Goal: Communication & Community: Answer question/provide support

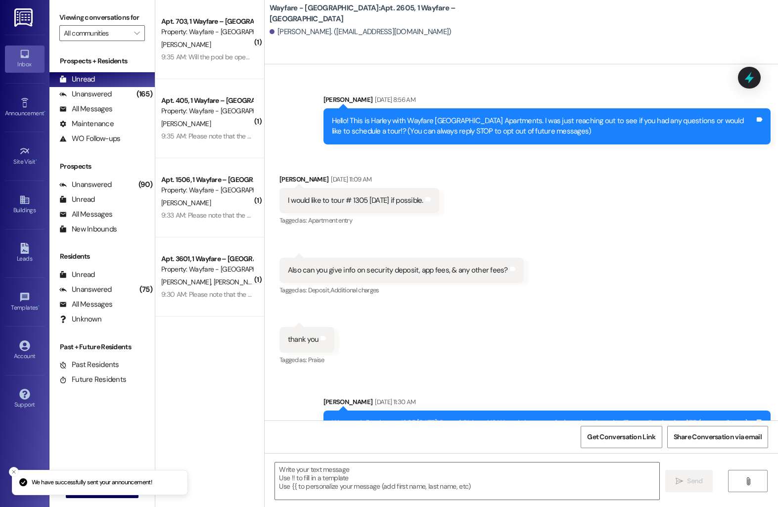
scroll to position [5324, 0]
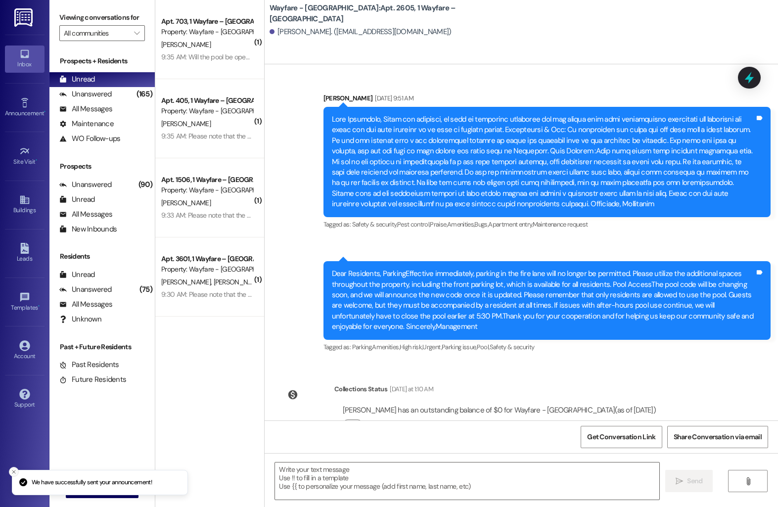
click at [15, 472] on icon "Close toast" at bounding box center [14, 472] width 6 height 6
click at [15, 114] on div "Announcement •" at bounding box center [24, 113] width 49 height 10
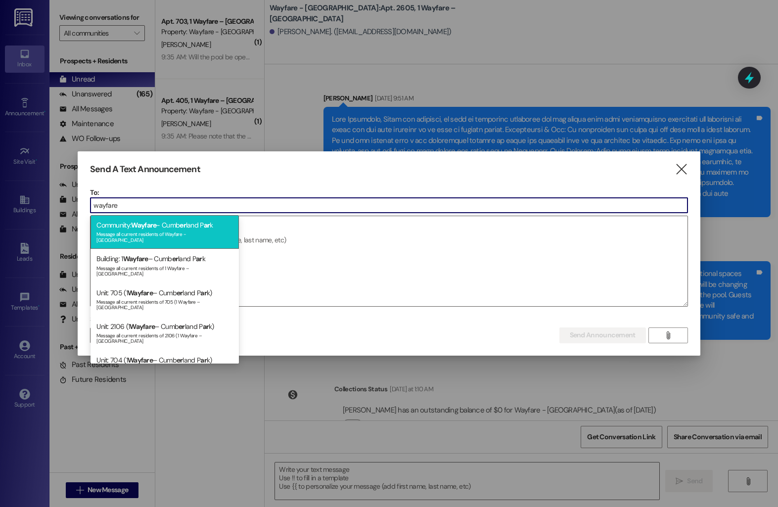
type input "wayfare"
click at [192, 225] on div "Community: Wayfare - Cumb er land P ar k Message all current residents of Wayfa…" at bounding box center [164, 232] width 148 height 34
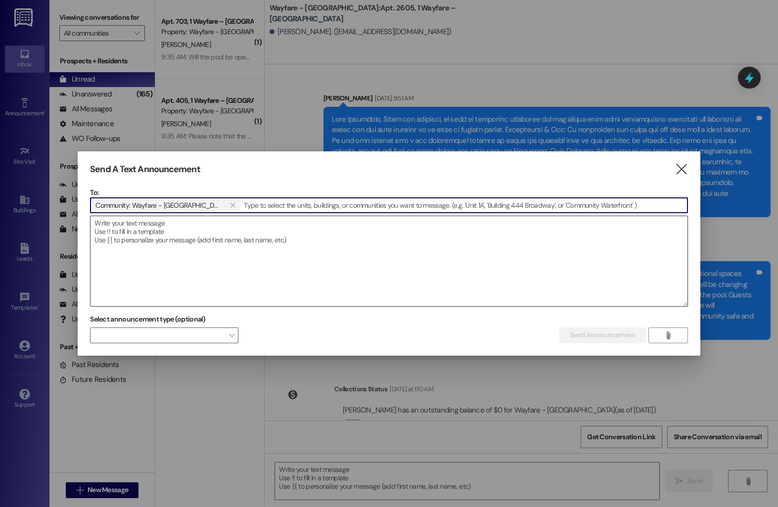
click at [192, 236] on textarea at bounding box center [388, 261] width 596 height 90
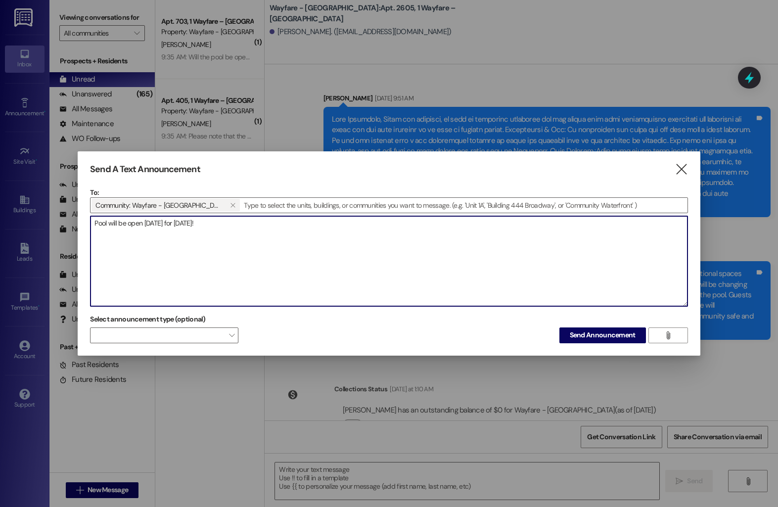
type textarea "Pool will be open Monday for Labor Day!"
click at [594, 337] on span "Send Announcement" at bounding box center [602, 335] width 66 height 10
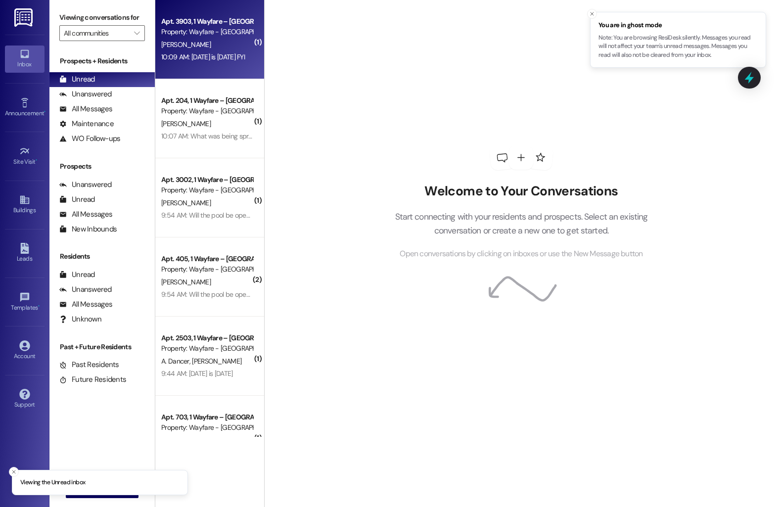
click at [174, 28] on div "Property: Wayfare - Cumberland Park" at bounding box center [206, 32] width 91 height 10
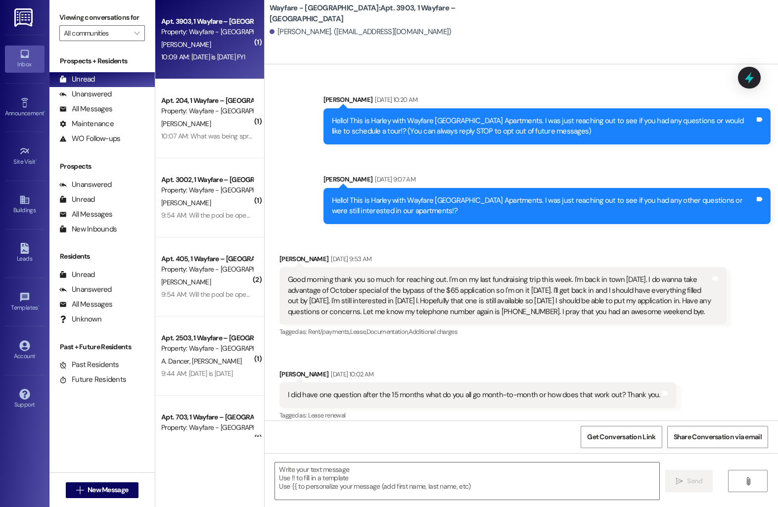
scroll to position [9437, 0]
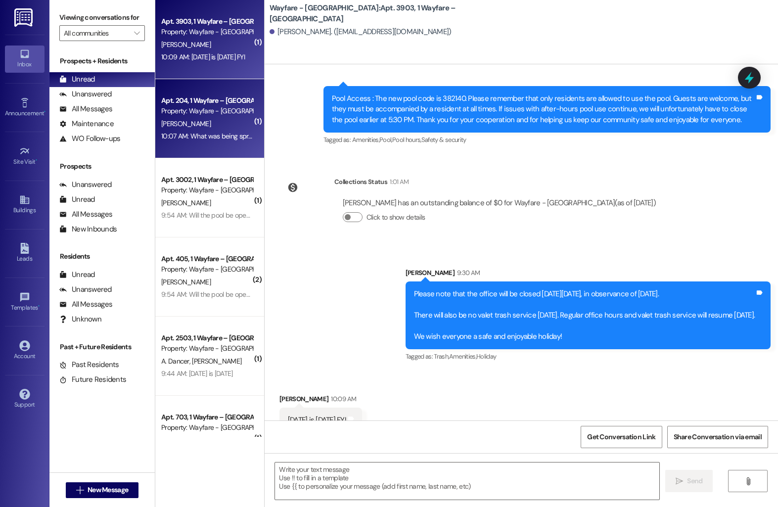
click at [195, 122] on div "[PERSON_NAME]" at bounding box center [206, 124] width 93 height 12
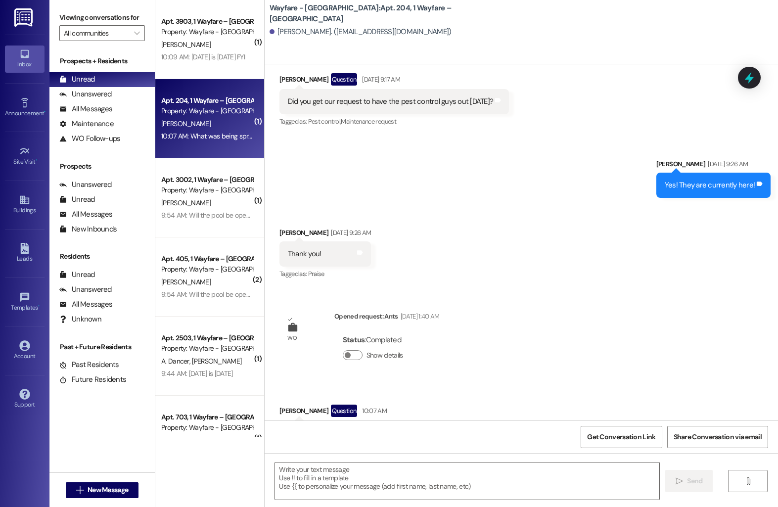
scroll to position [3159, 0]
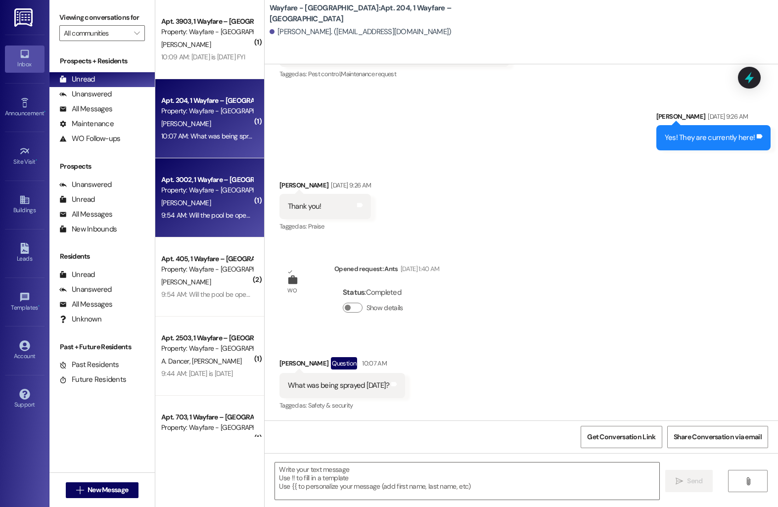
click at [221, 220] on div "9:54 AM: Will the pool be open for the holiday? 9:54 AM: Will the pool be open …" at bounding box center [206, 215] width 93 height 12
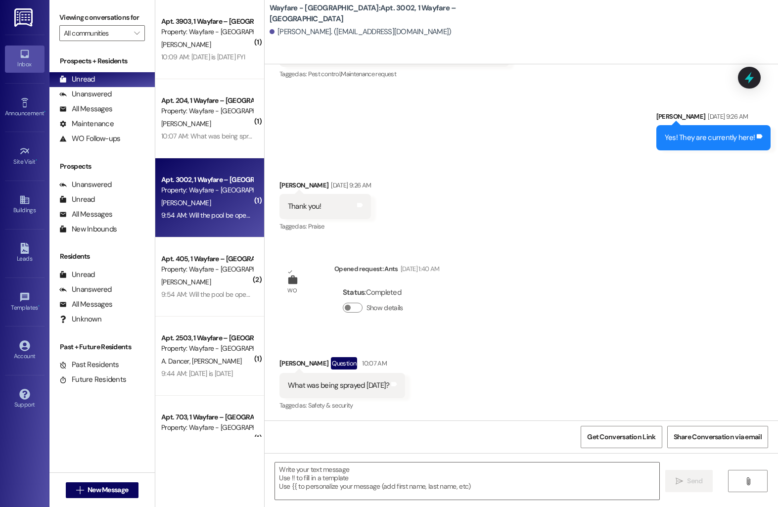
scroll to position [7623, 0]
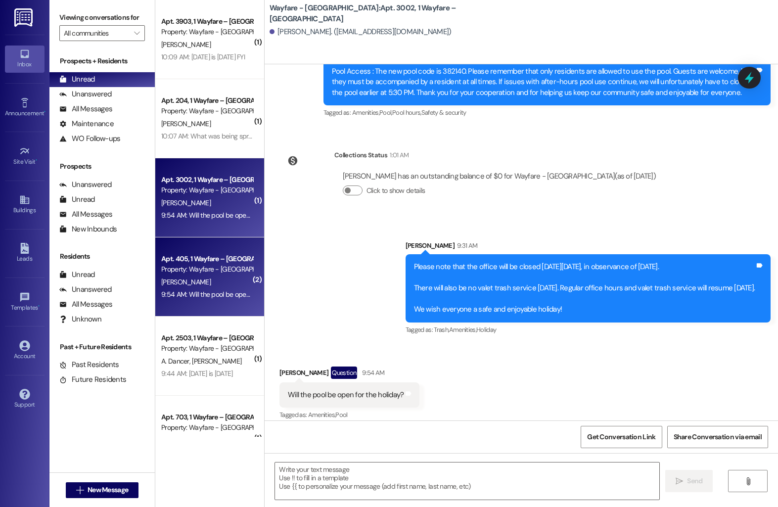
click at [192, 273] on div "Property: Wayfare - [GEOGRAPHIC_DATA]" at bounding box center [206, 269] width 91 height 10
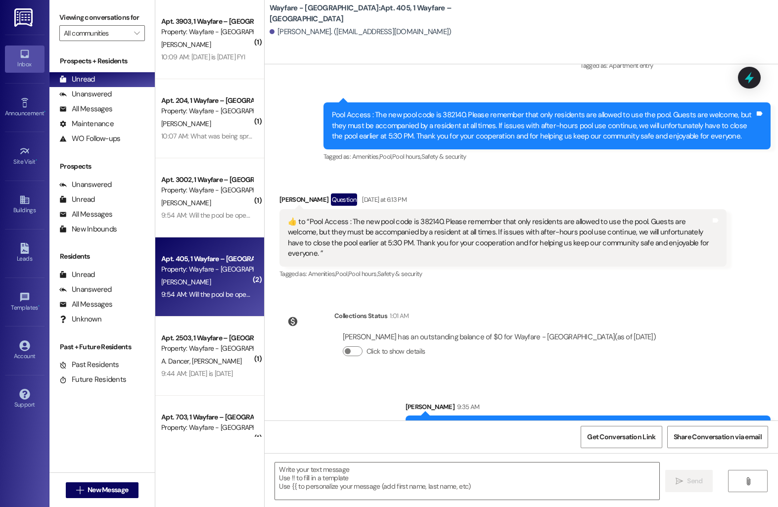
scroll to position [9646, 0]
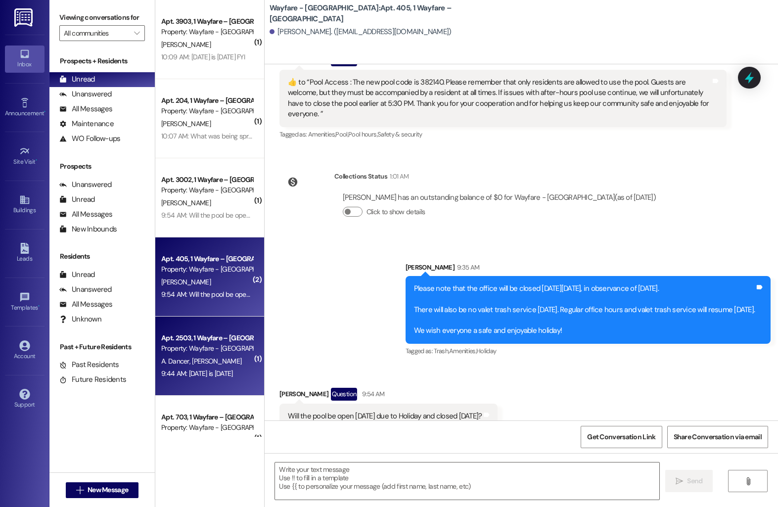
click at [193, 358] on span "[PERSON_NAME]" at bounding box center [216, 360] width 49 height 9
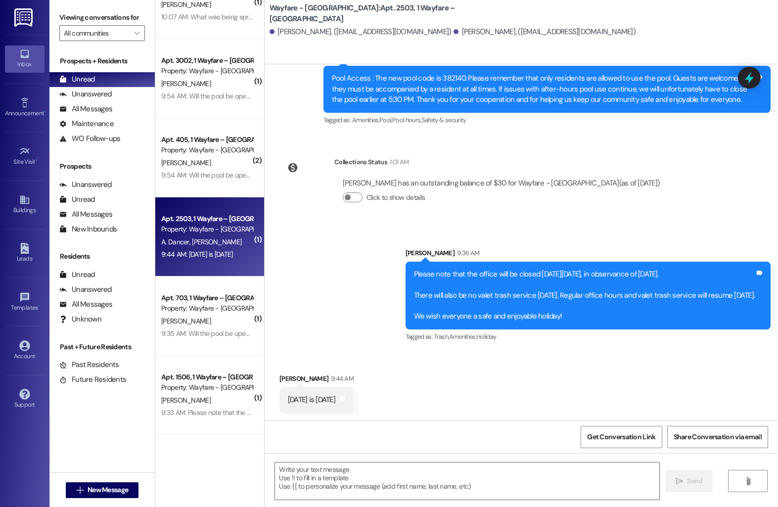
scroll to position [196, 0]
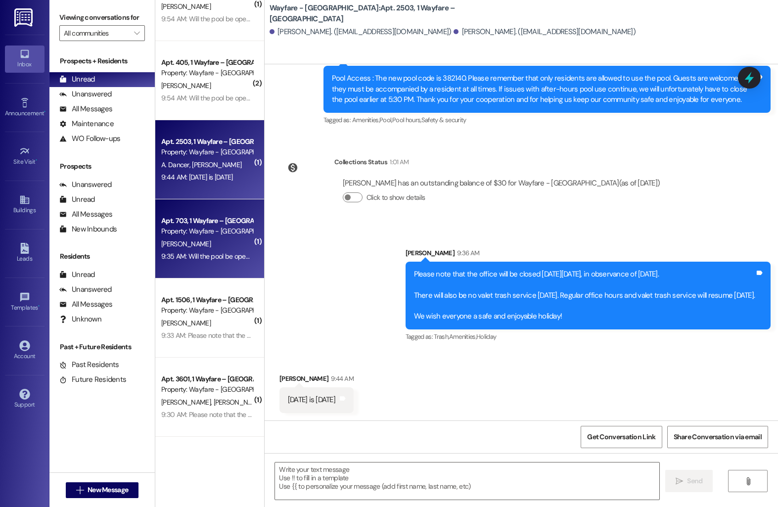
click at [203, 238] on div "[PERSON_NAME]" at bounding box center [206, 244] width 93 height 12
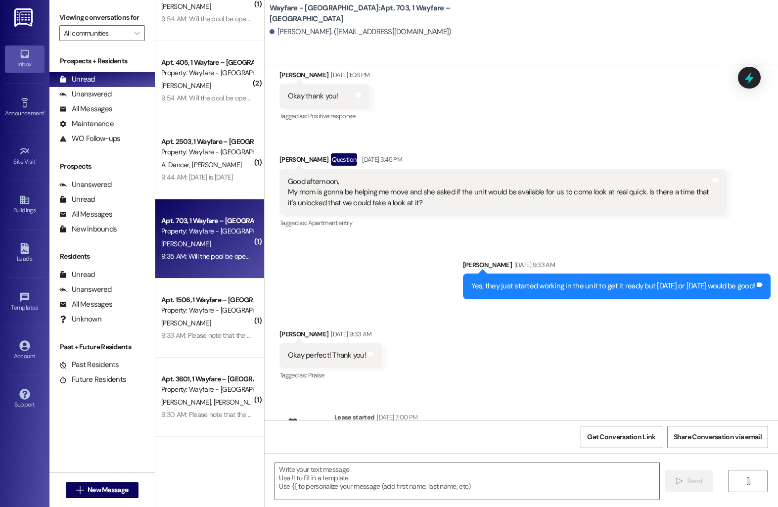
scroll to position [4895, 0]
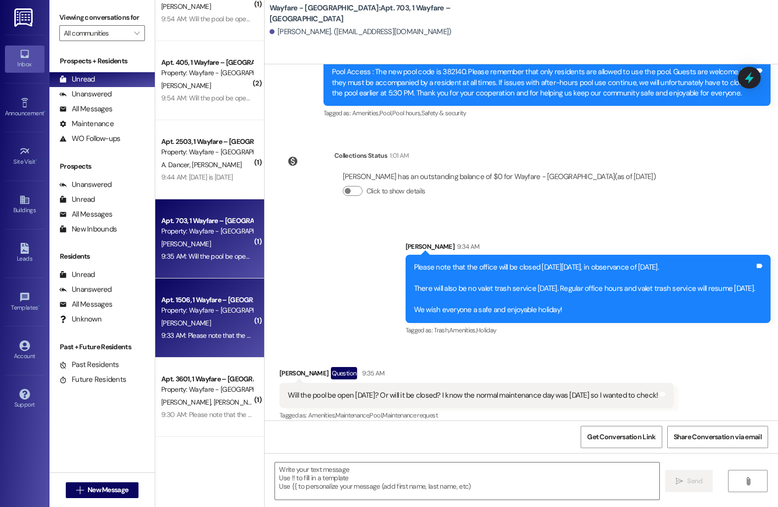
click at [202, 312] on div "Property: Wayfare - [GEOGRAPHIC_DATA]" at bounding box center [206, 310] width 91 height 10
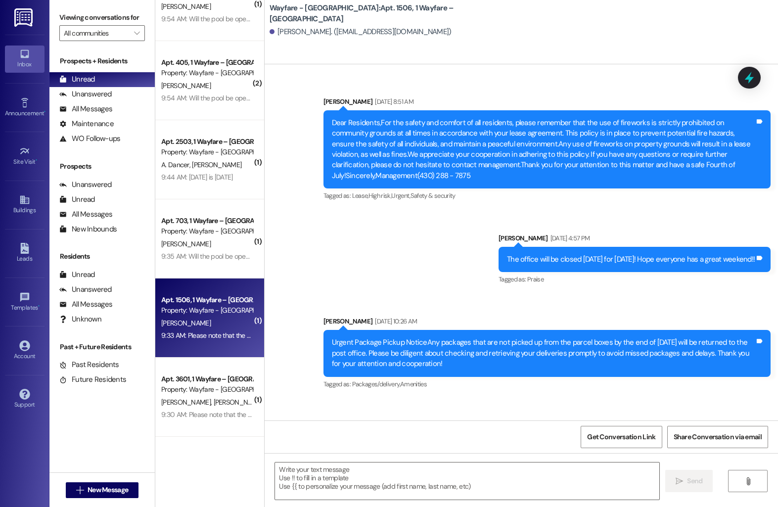
scroll to position [7220, 0]
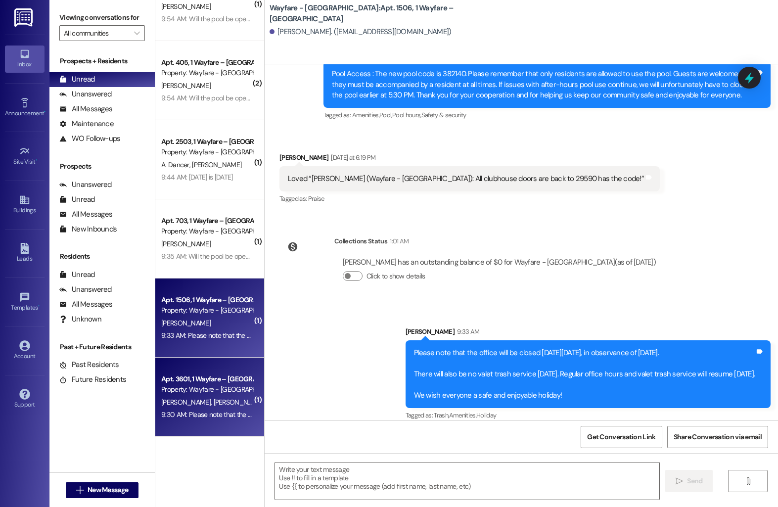
click at [199, 397] on div "J. Pena Y. Pena" at bounding box center [206, 402] width 93 height 12
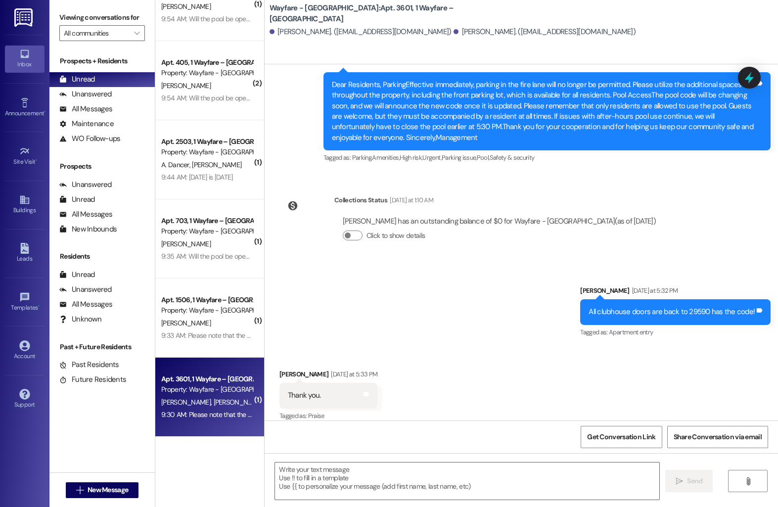
scroll to position [6598, 0]
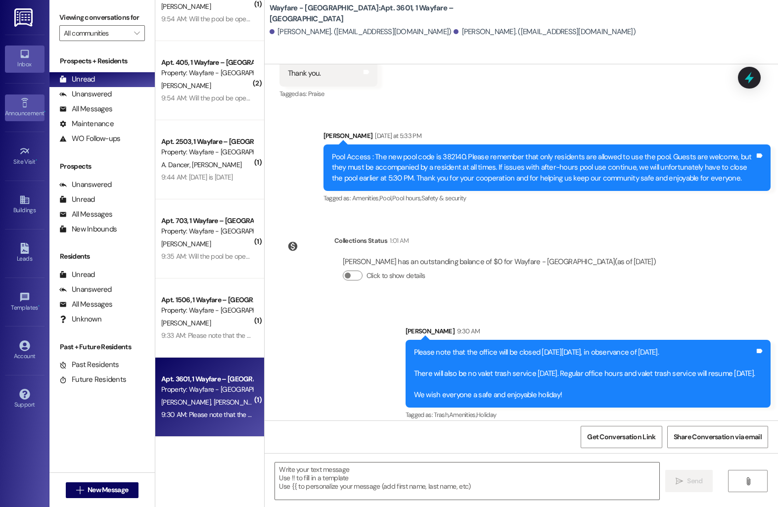
click at [30, 109] on div "Announcement •" at bounding box center [24, 113] width 49 height 10
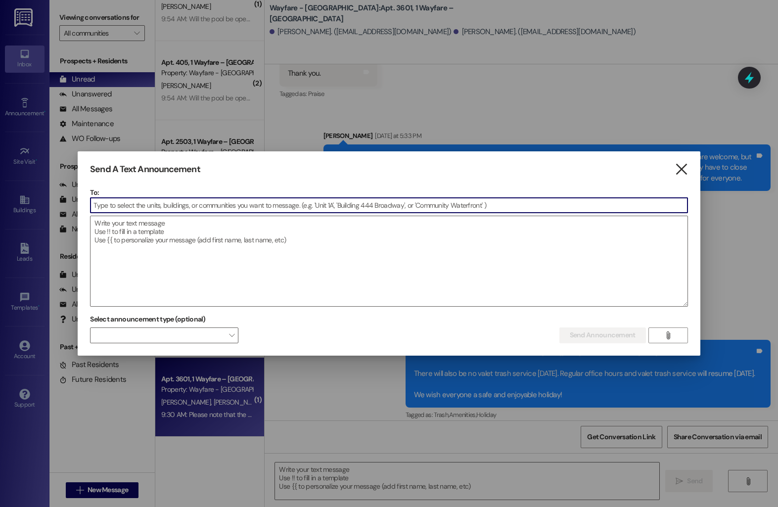
click at [687, 173] on icon "" at bounding box center [680, 169] width 13 height 10
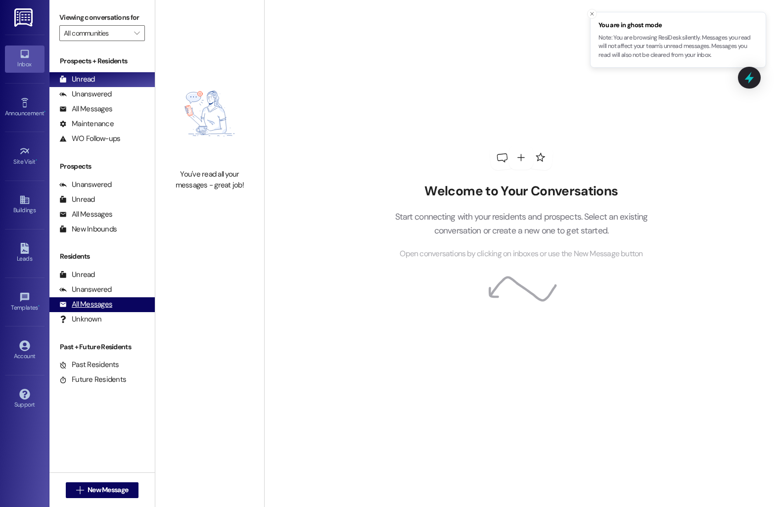
click at [82, 309] on div "All Messages" at bounding box center [85, 304] width 53 height 10
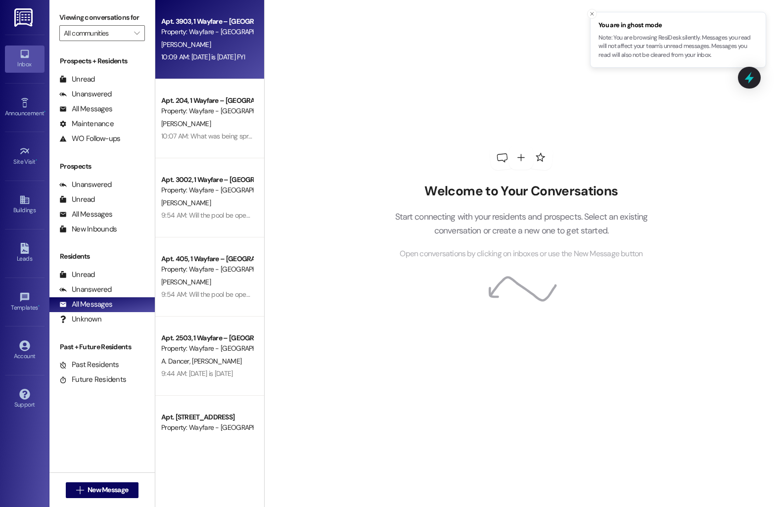
click at [227, 58] on div "10:09 AM: Monday is Sept 1st FYI 10:09 AM: Monday is Sept 1st FYI" at bounding box center [203, 56] width 84 height 9
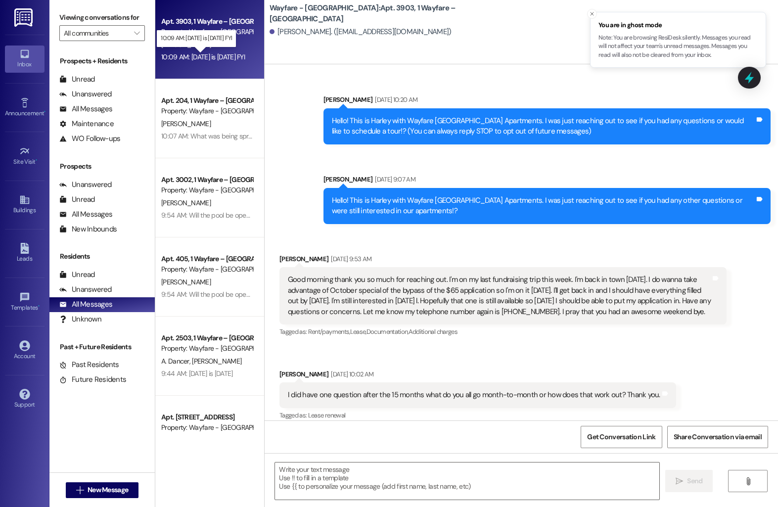
scroll to position [9437, 0]
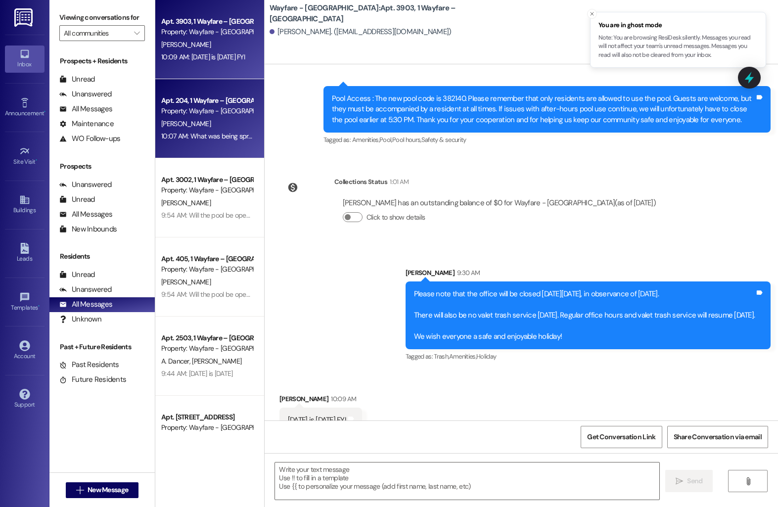
click at [193, 131] on div "10:07 AM: What was being sprayed [DATE]? 10:07 AM: What was being sprayed [DATE…" at bounding box center [223, 135] width 125 height 9
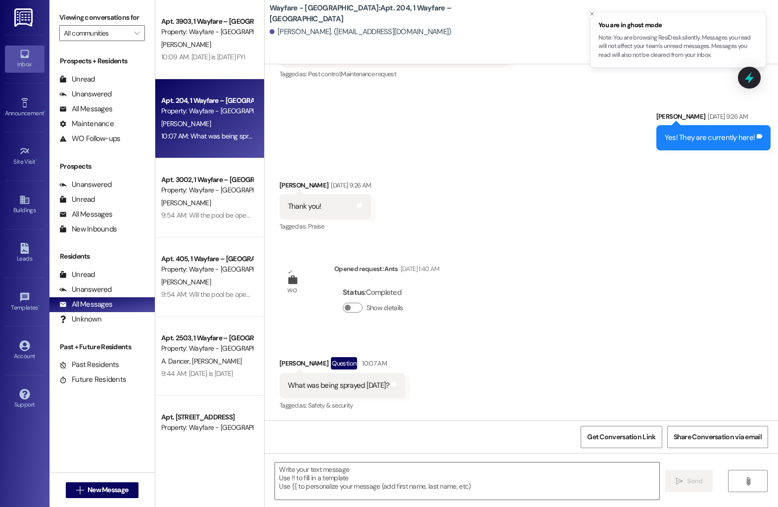
scroll to position [3159, 0]
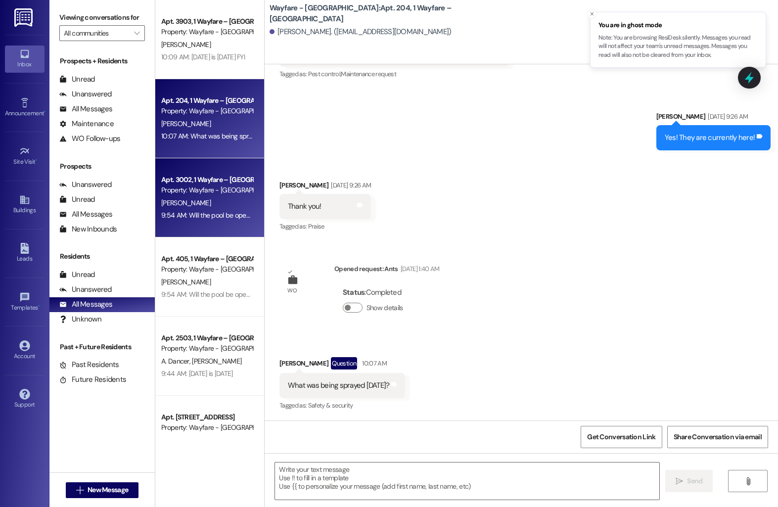
click at [222, 211] on div "9:54 AM: Will the pool be open for the holiday? 9:54 AM: Will the pool be open …" at bounding box center [228, 215] width 134 height 9
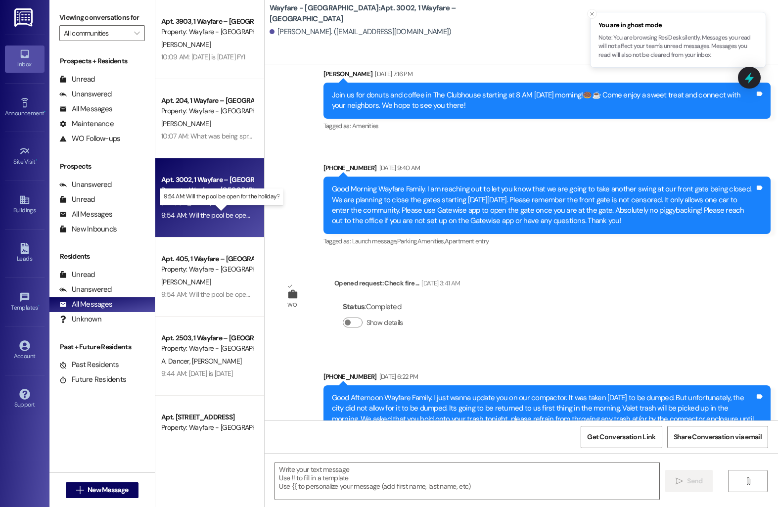
scroll to position [7623, 0]
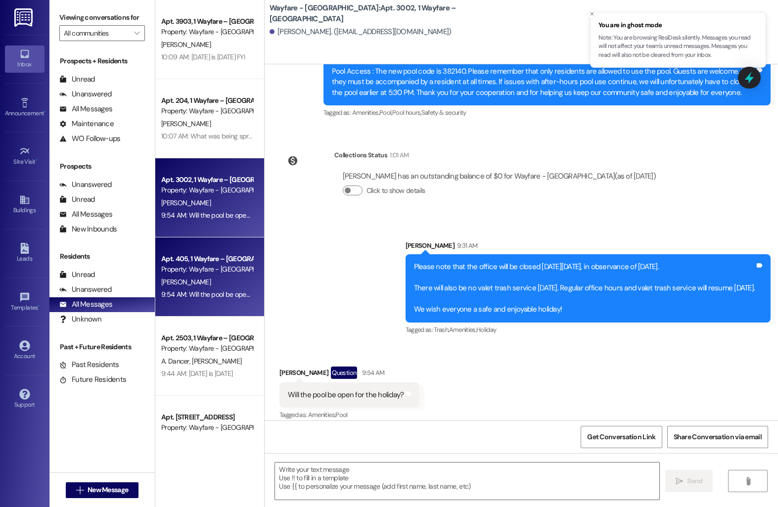
click at [208, 271] on div "Property: Wayfare - [GEOGRAPHIC_DATA]" at bounding box center [206, 269] width 91 height 10
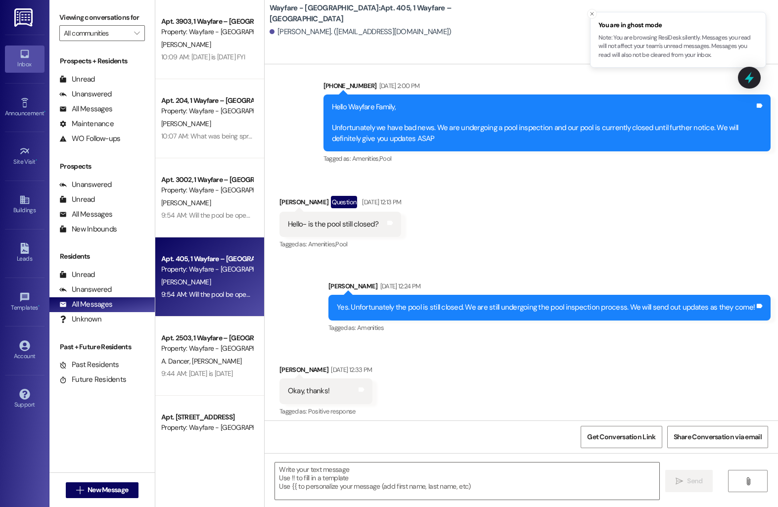
scroll to position [9646, 0]
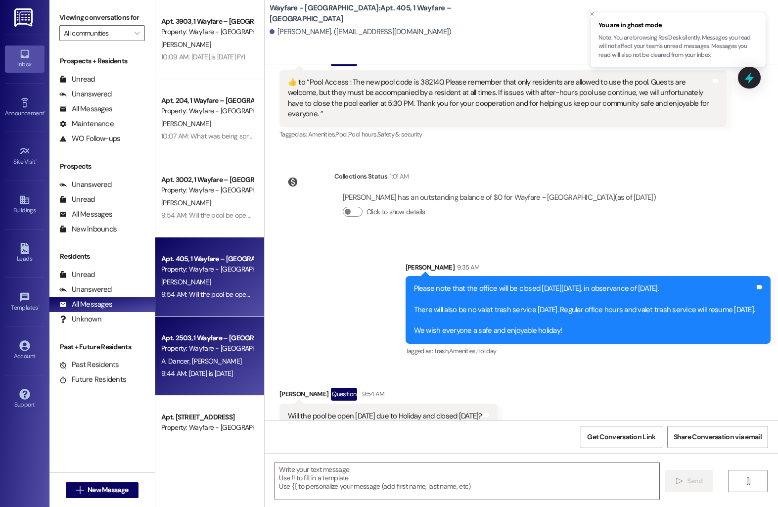
click at [191, 341] on div "Apt. 2503, 1 Wayfare – Cumberland Park" at bounding box center [206, 338] width 91 height 10
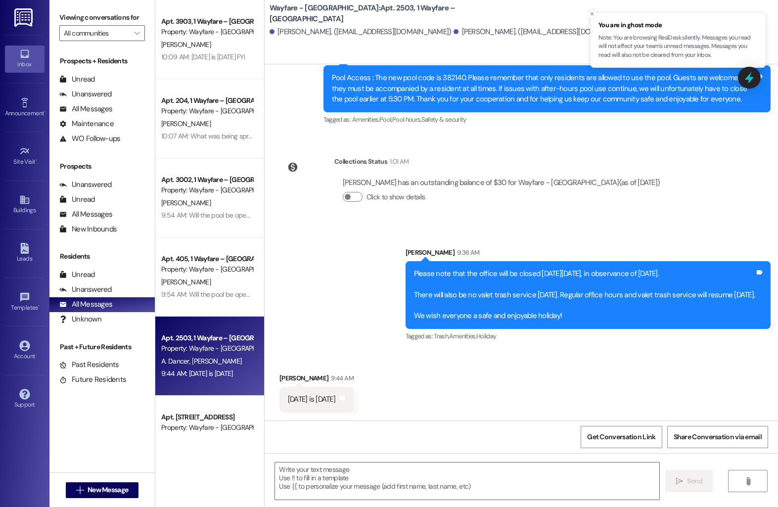
scroll to position [928, 0]
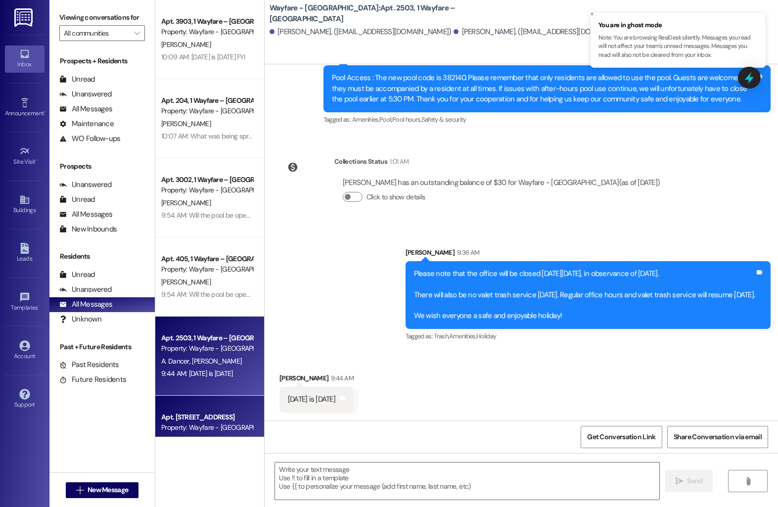
click at [201, 419] on div "Apt. 1303, 1 Wayfare – Cumberland Park" at bounding box center [206, 417] width 91 height 10
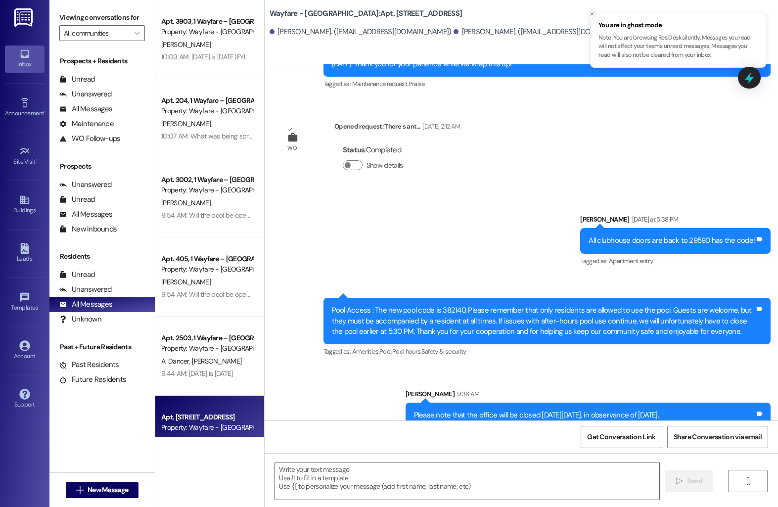
scroll to position [1242, 0]
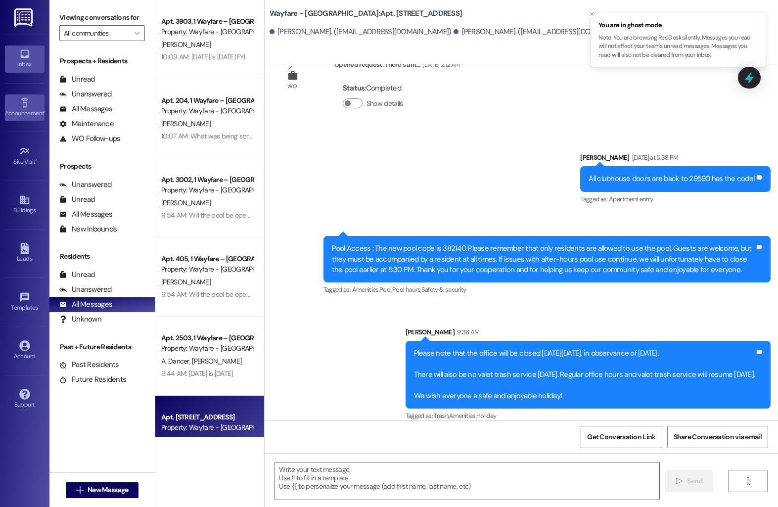
click at [24, 118] on div "Announcement •" at bounding box center [24, 113] width 49 height 10
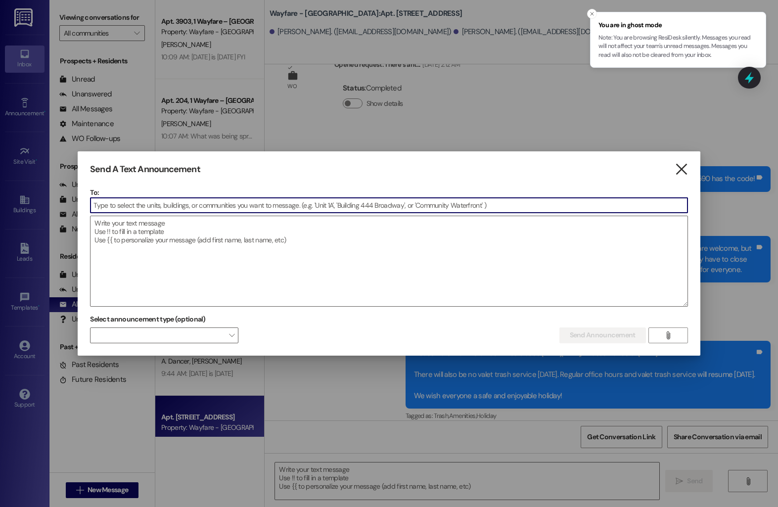
click at [676, 168] on icon "" at bounding box center [680, 169] width 13 height 10
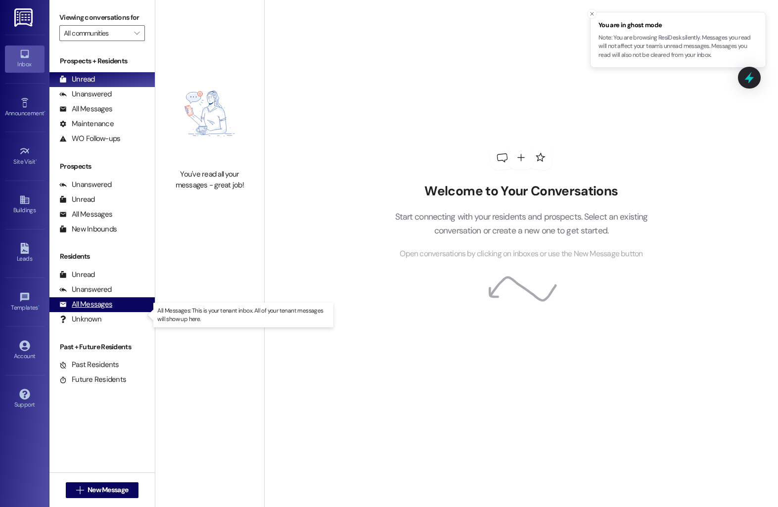
click at [85, 309] on div "All Messages" at bounding box center [85, 304] width 53 height 10
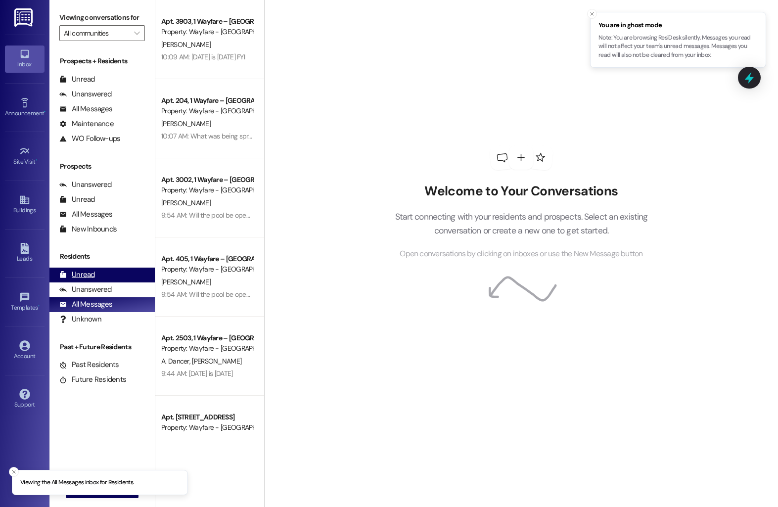
click at [74, 282] on div "Unread (0)" at bounding box center [101, 274] width 105 height 15
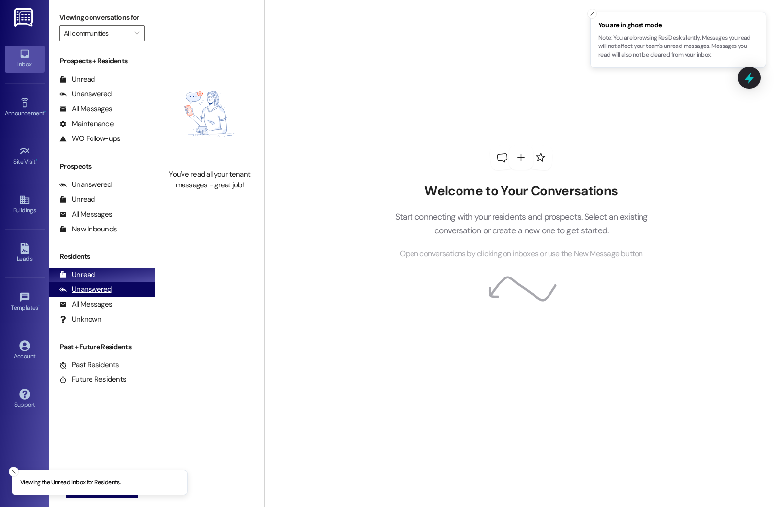
click at [89, 295] on div "Unanswered" at bounding box center [85, 289] width 52 height 10
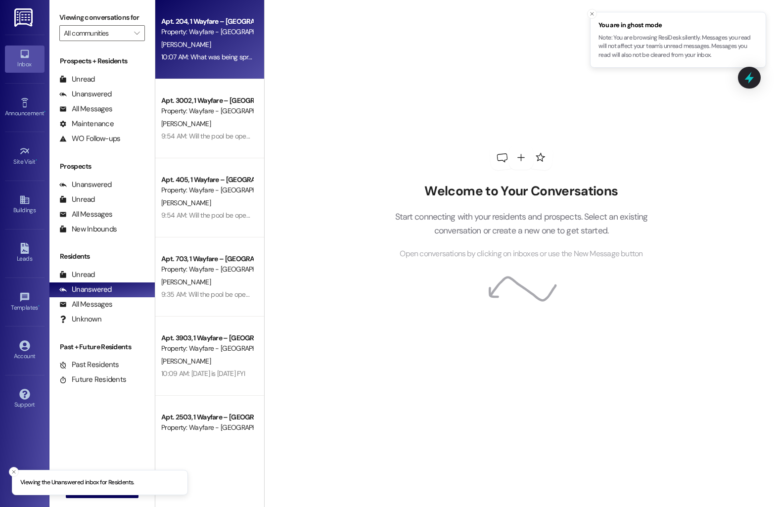
click at [224, 48] on div "[PERSON_NAME]" at bounding box center [206, 45] width 93 height 12
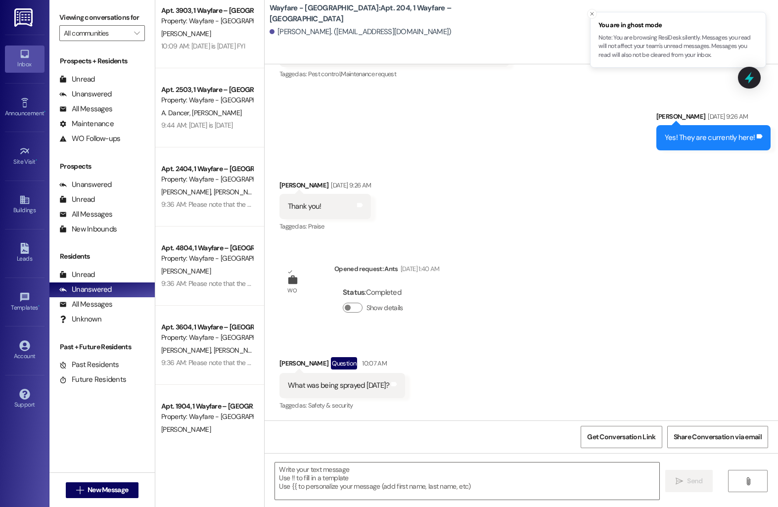
scroll to position [324, 0]
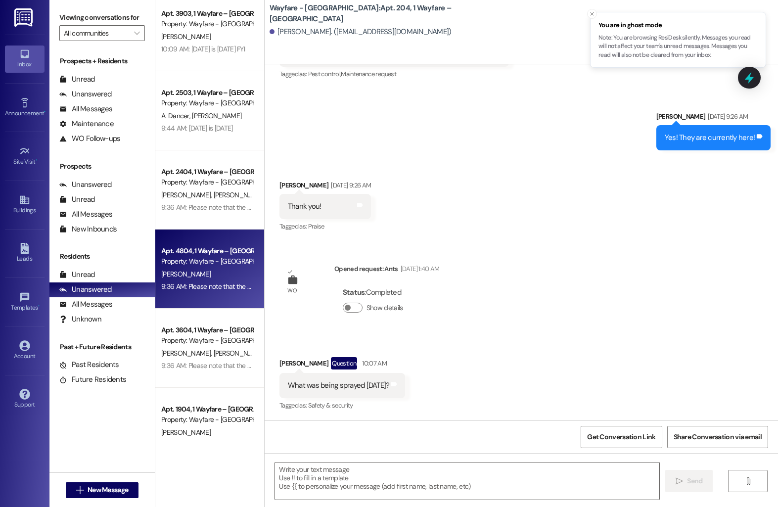
click at [178, 256] on div "Apt. 4804, 1 Wayfare – [GEOGRAPHIC_DATA]" at bounding box center [206, 251] width 91 height 10
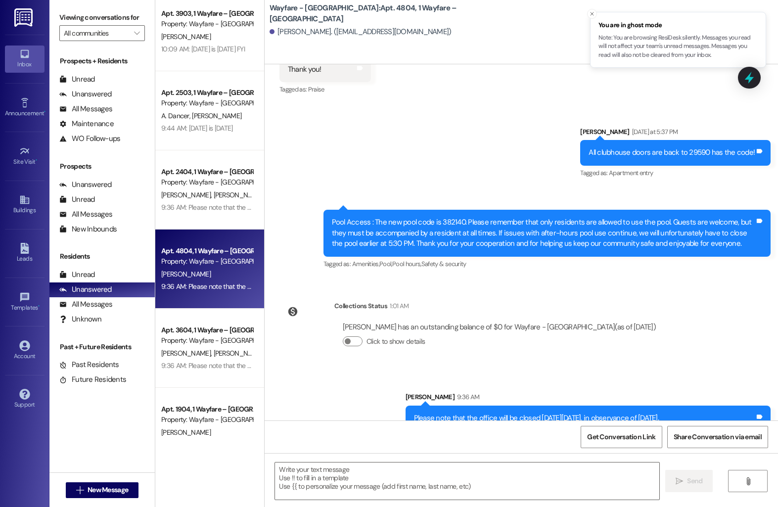
scroll to position [3235, 0]
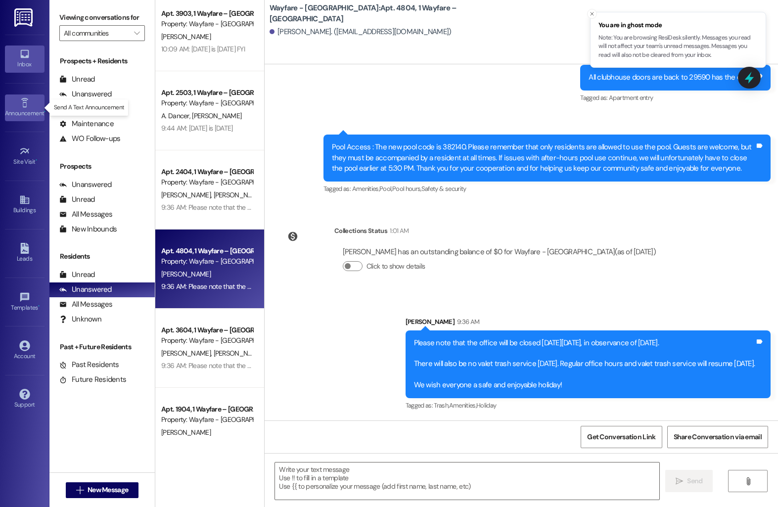
click at [36, 103] on link "Announcement •" at bounding box center [25, 107] width 40 height 27
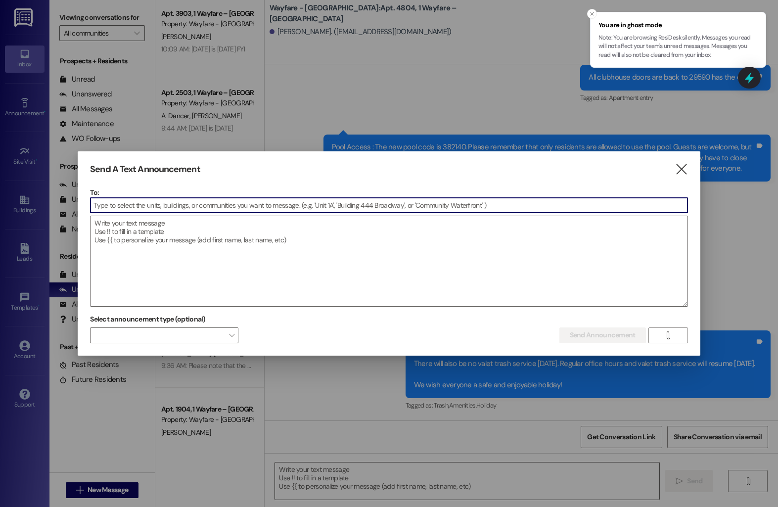
click at [174, 206] on input at bounding box center [388, 205] width 596 height 15
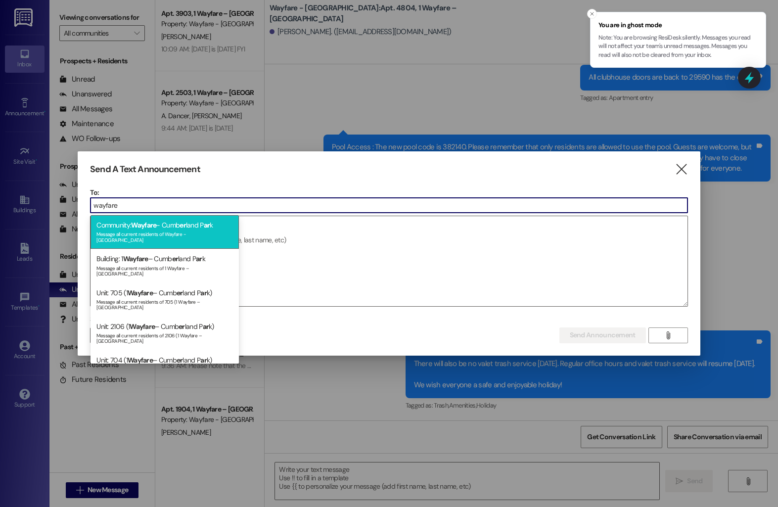
type input "wayfare"
click at [163, 223] on div "Community: Wayfare - Cumb er land P ar k Message all current residents of Wayfa…" at bounding box center [164, 232] width 148 height 34
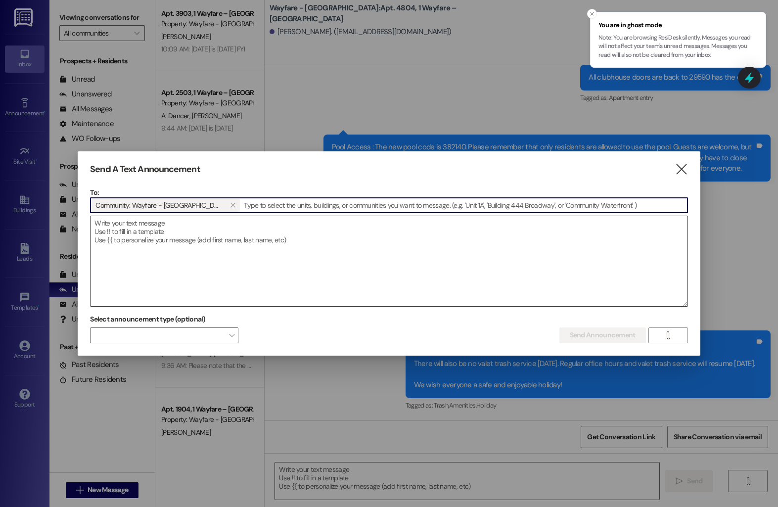
click at [185, 225] on textarea at bounding box center [388, 261] width 596 height 90
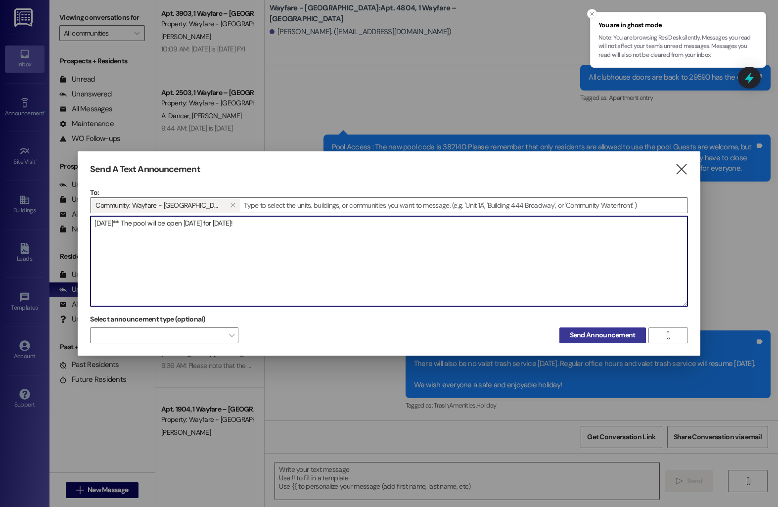
type textarea "Monday September 1st** The pool will be open on Monday for Labor Day!"
click at [589, 337] on span "Send Announcement" at bounding box center [602, 335] width 66 height 10
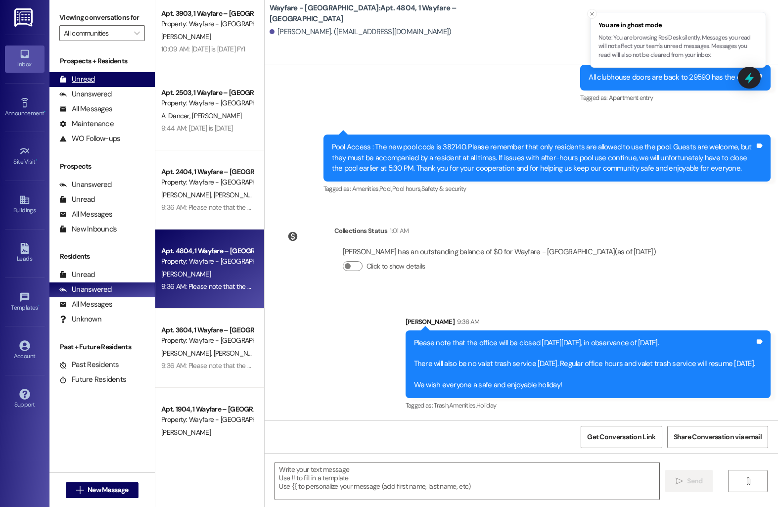
click at [122, 87] on div "Unread (0)" at bounding box center [101, 79] width 105 height 15
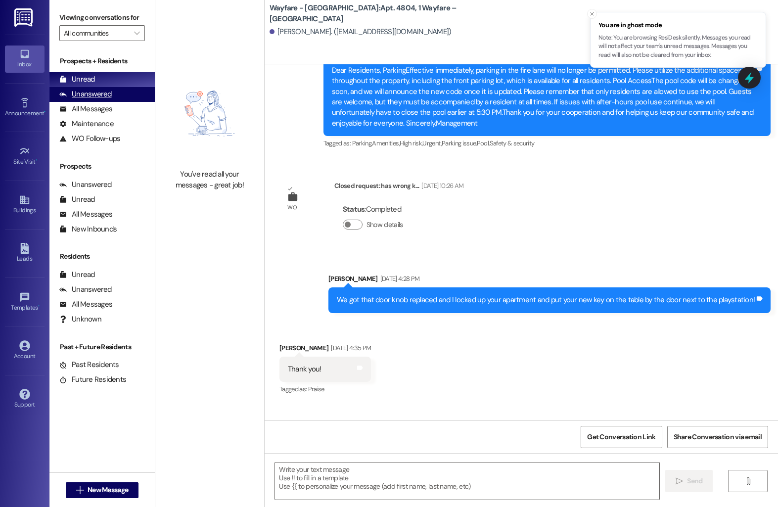
scroll to position [2843, 0]
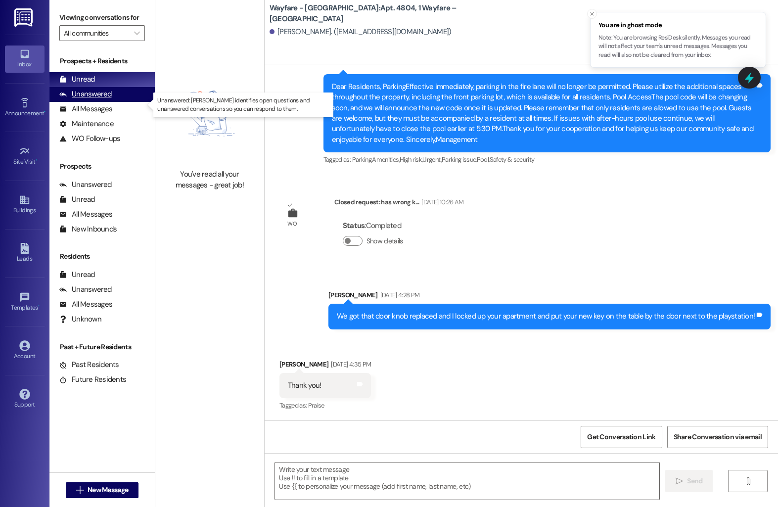
click at [113, 101] on div "Unanswered (0)" at bounding box center [101, 94] width 105 height 15
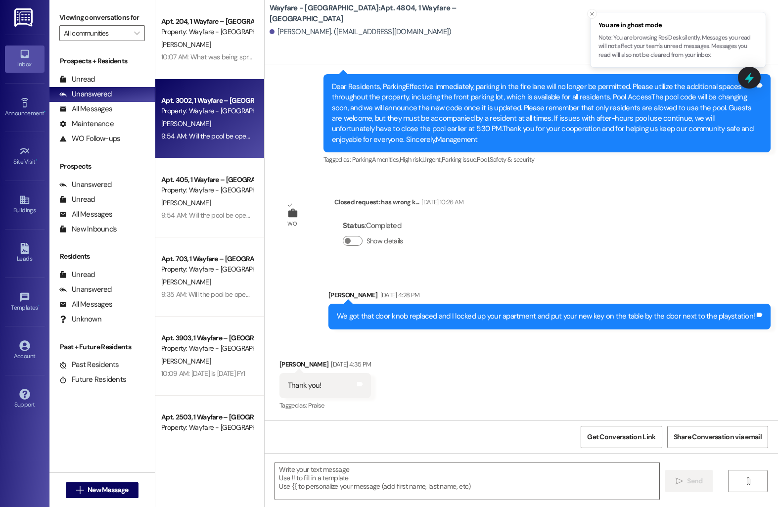
click at [174, 111] on div "Property: Wayfare - [GEOGRAPHIC_DATA]" at bounding box center [206, 111] width 91 height 10
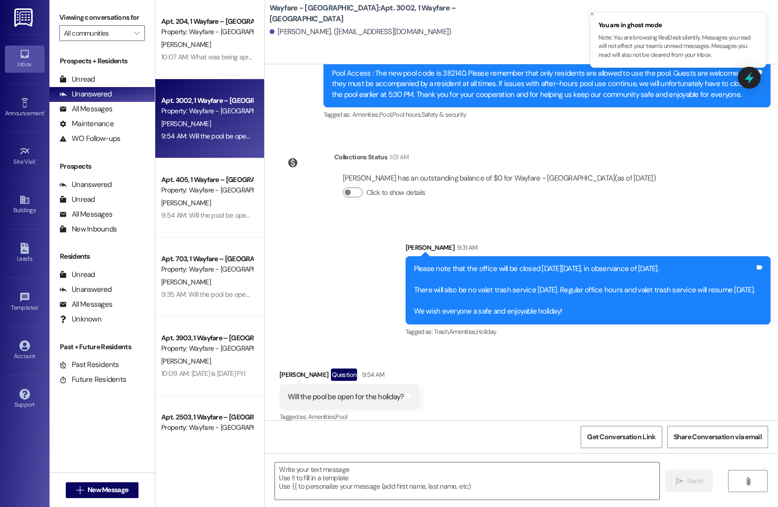
scroll to position [7623, 0]
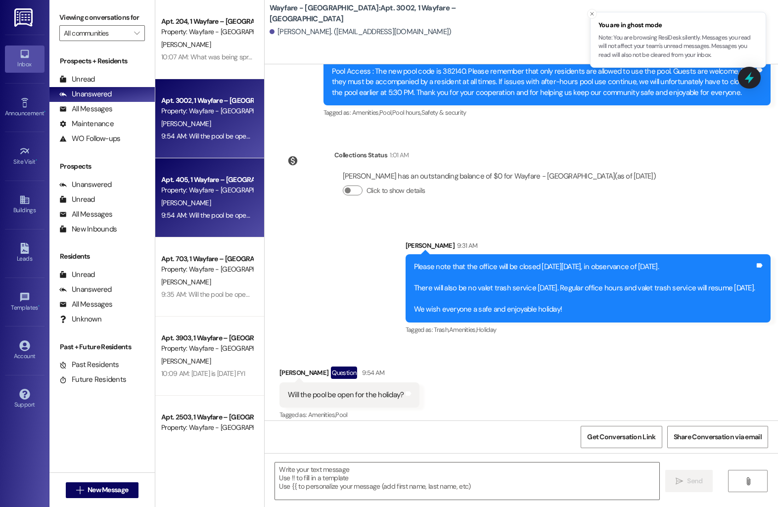
click at [186, 203] on div "F. Woelke" at bounding box center [206, 203] width 93 height 12
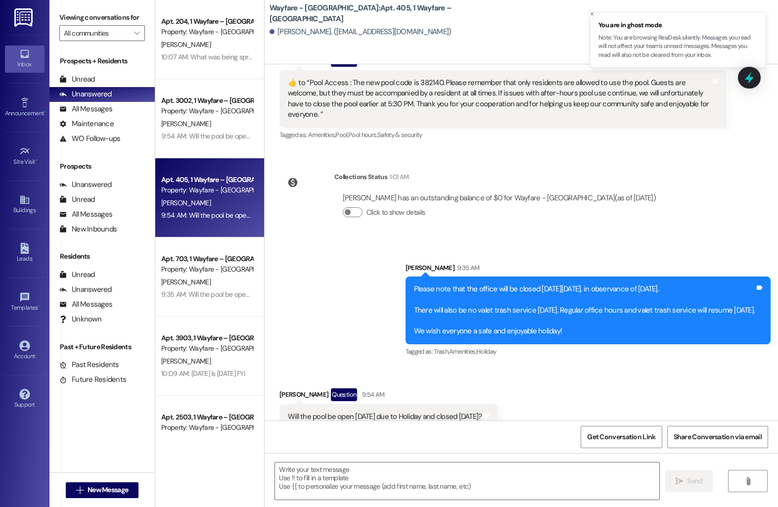
scroll to position [9646, 0]
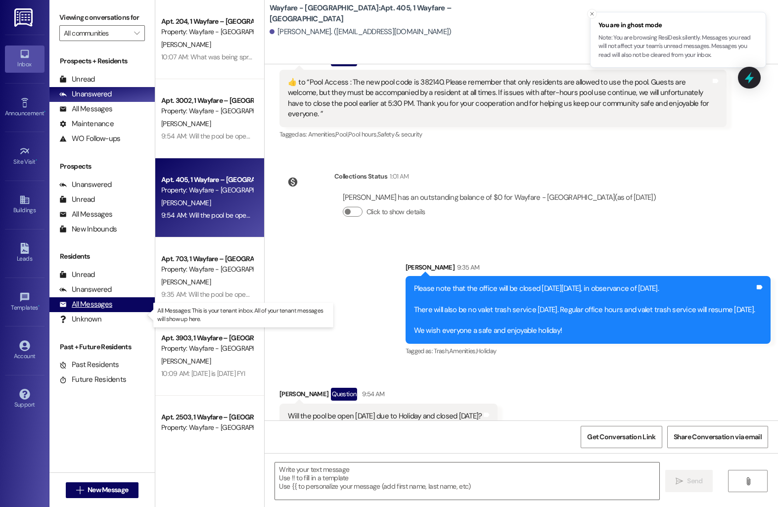
click at [74, 309] on div "All Messages" at bounding box center [85, 304] width 53 height 10
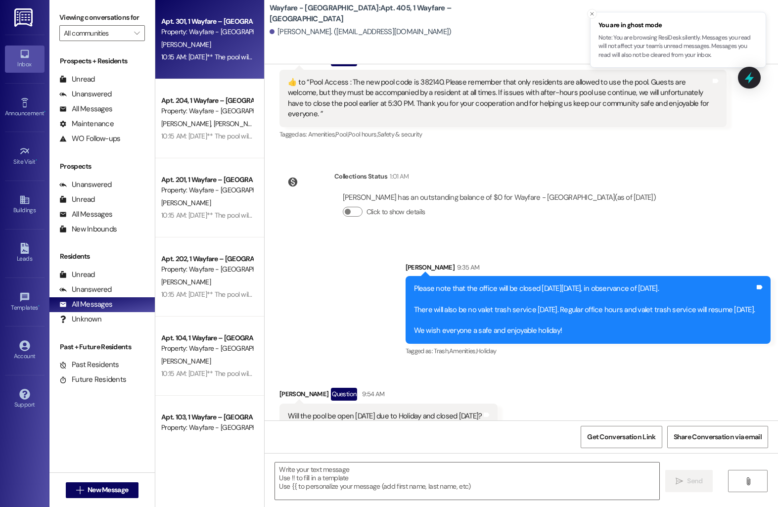
click at [214, 31] on div "Property: Wayfare - [GEOGRAPHIC_DATA]" at bounding box center [206, 32] width 91 height 10
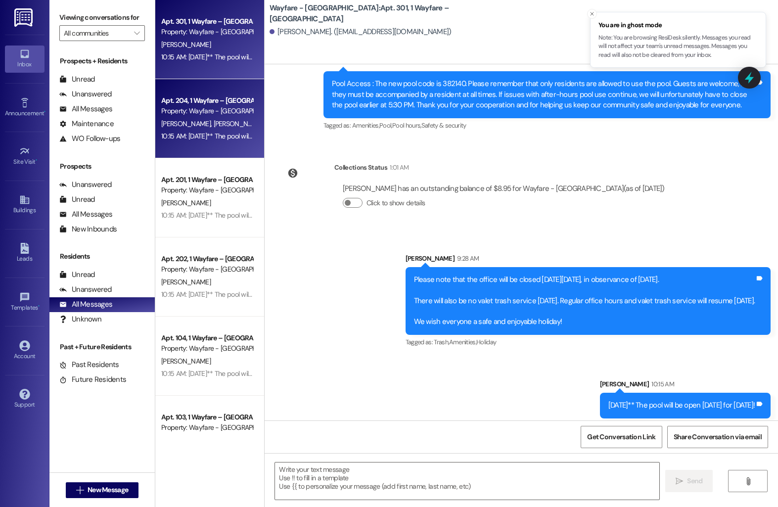
click at [206, 106] on div "Property: Wayfare - [GEOGRAPHIC_DATA]" at bounding box center [206, 111] width 91 height 10
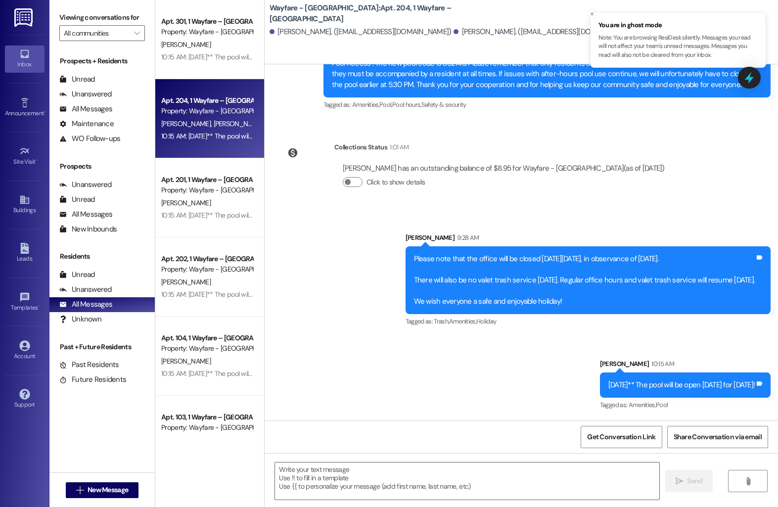
scroll to position [2981, 0]
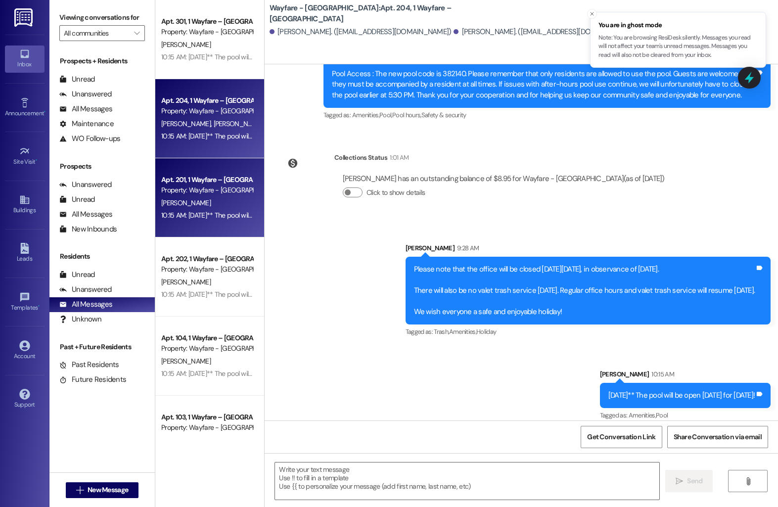
click at [193, 167] on div "Apt. 201, 1 Wayfare – Cumberland Park Property: Wayfare - Cumberland Park G. Oh…" at bounding box center [209, 197] width 109 height 79
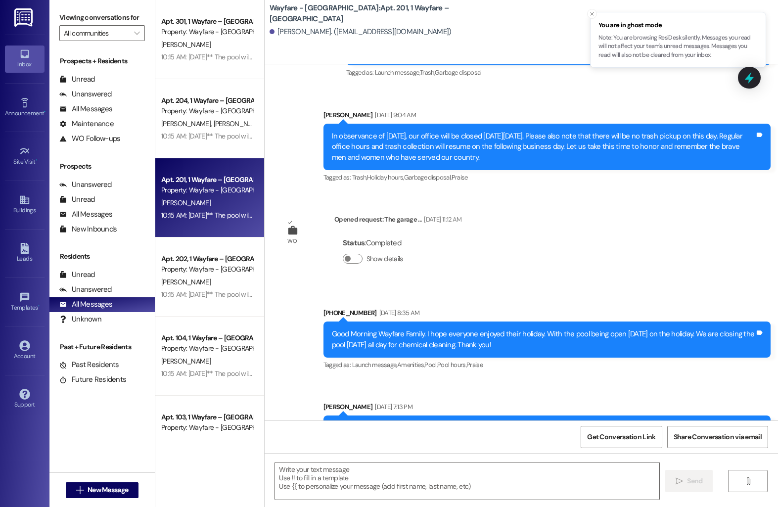
scroll to position [7586, 0]
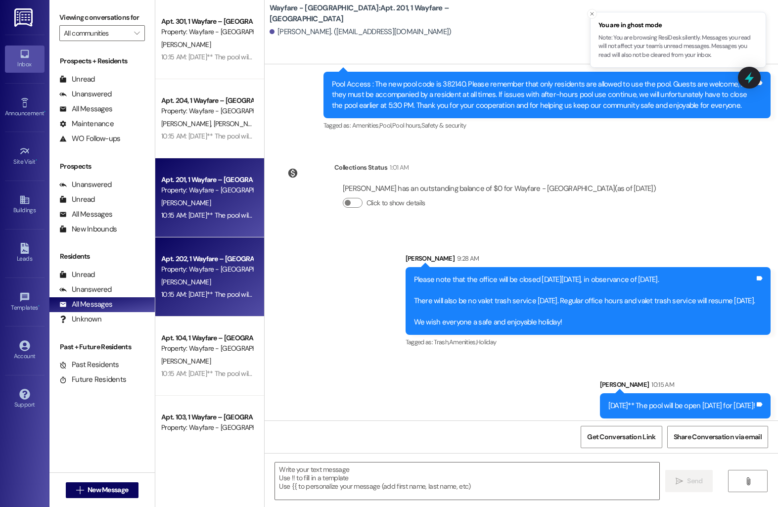
click at [176, 280] on div "A. Flagg" at bounding box center [206, 282] width 93 height 12
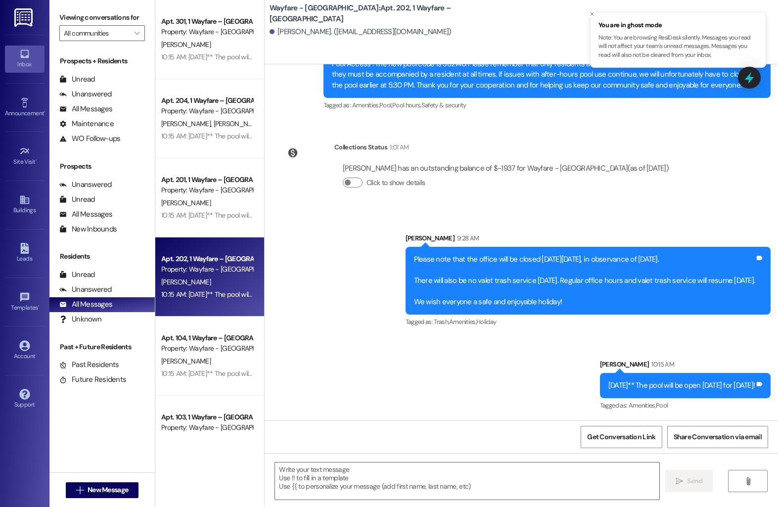
scroll to position [7224, 0]
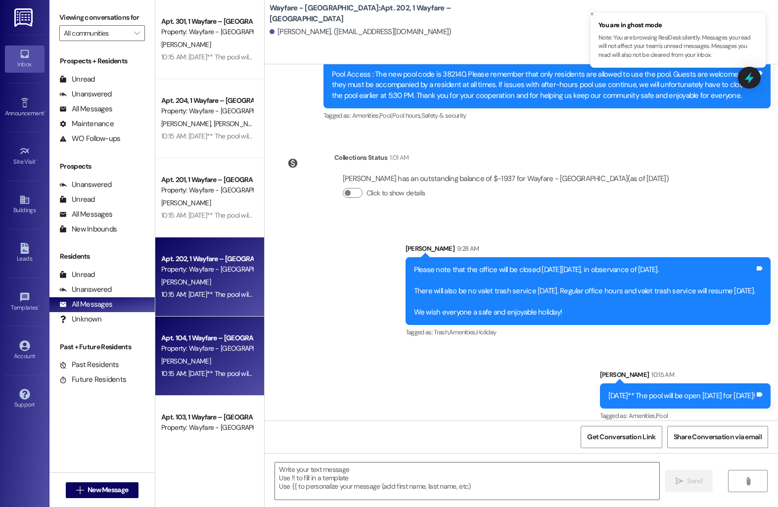
click at [177, 370] on div "10:15 AM: Monday September 1st** The pool will be open on Monday for Labor Day!…" at bounding box center [243, 373] width 165 height 9
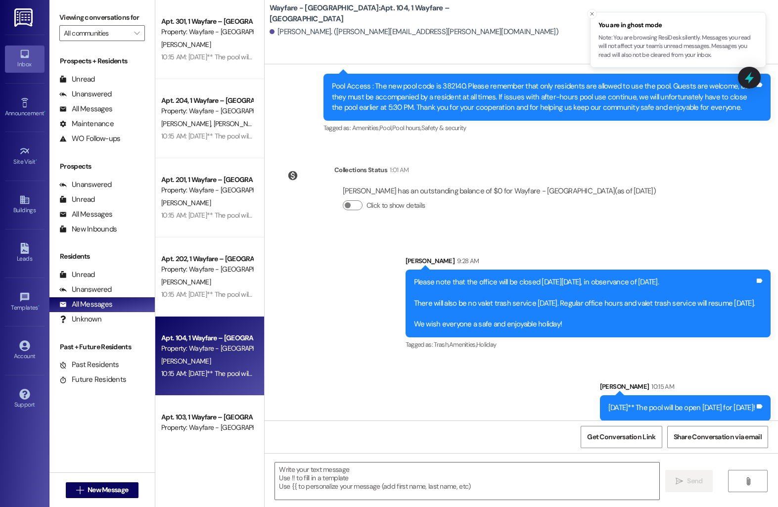
scroll to position [7552, 0]
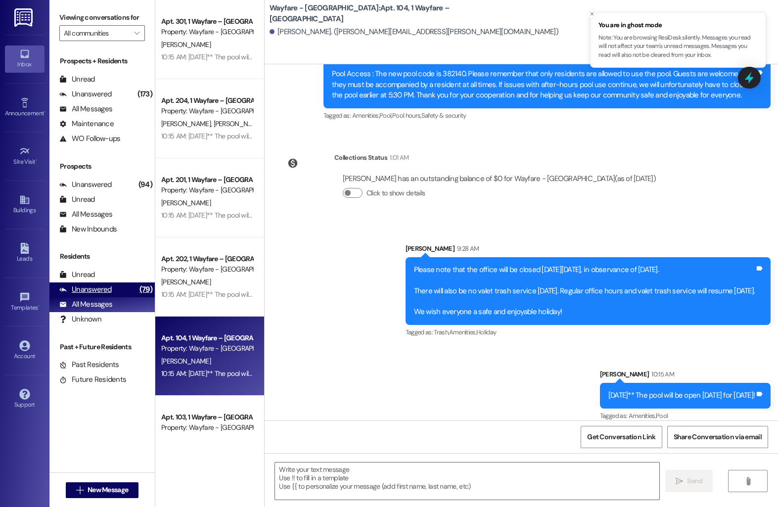
click at [88, 295] on div "Unanswered" at bounding box center [85, 289] width 52 height 10
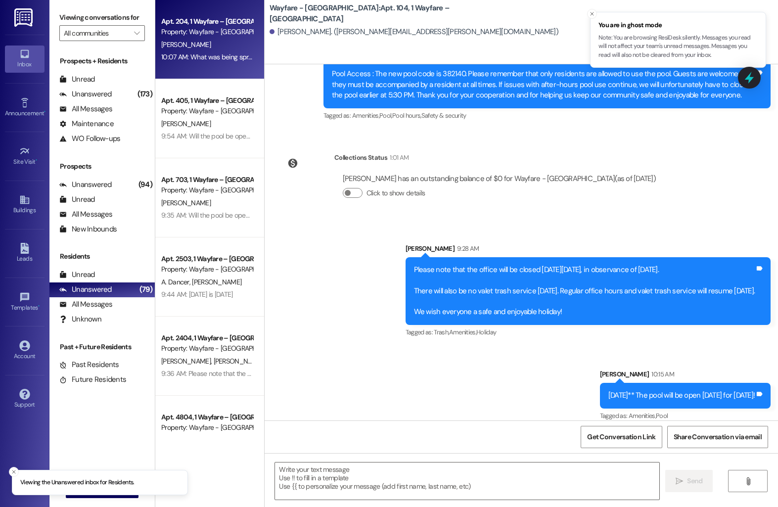
click at [207, 54] on div "10:07 AM: What was being sprayed today? 10:07 AM: What was being sprayed today?" at bounding box center [223, 56] width 125 height 9
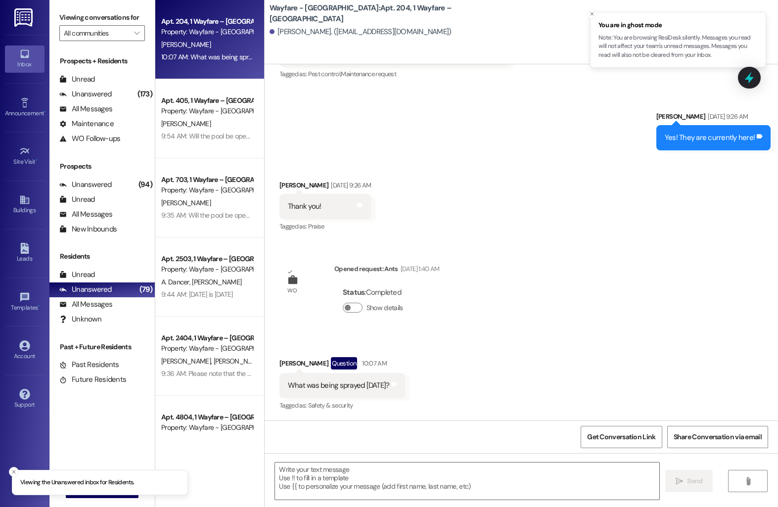
scroll to position [3159, 0]
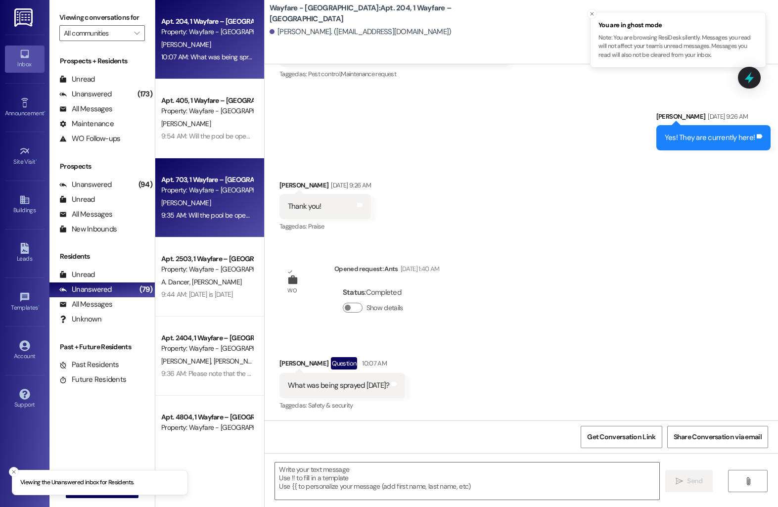
click at [188, 161] on div "Apt. 703, 1 Wayfare – Cumberland Park Property: Wayfare - Cumberland Park E. Da…" at bounding box center [209, 197] width 109 height 79
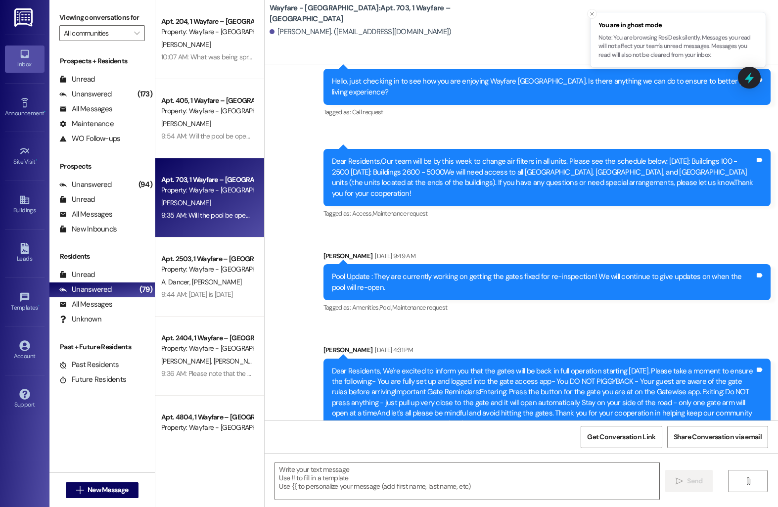
scroll to position [4895, 0]
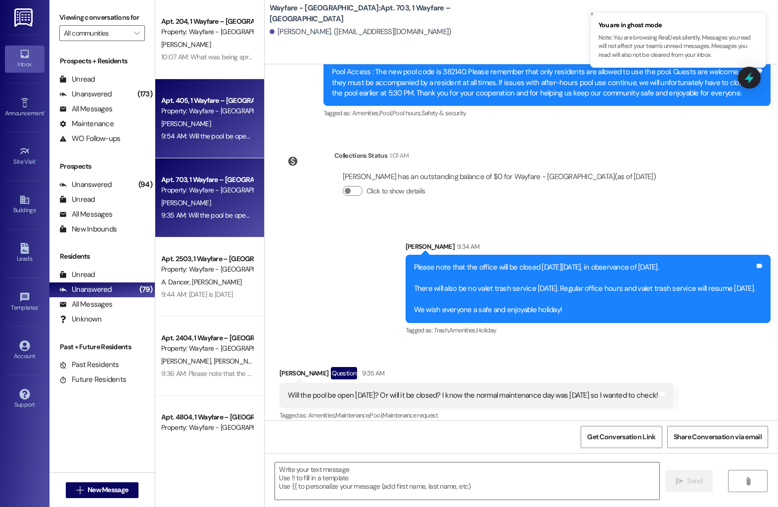
click at [215, 127] on div "F. Woelke" at bounding box center [206, 124] width 93 height 12
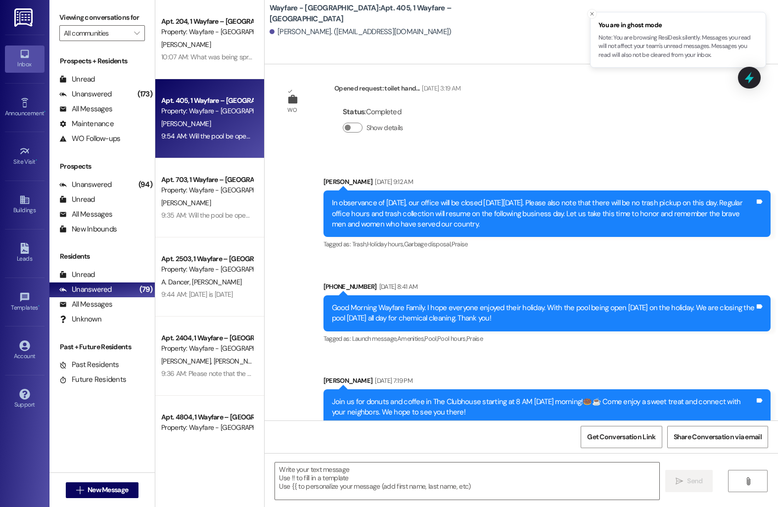
scroll to position [9646, 0]
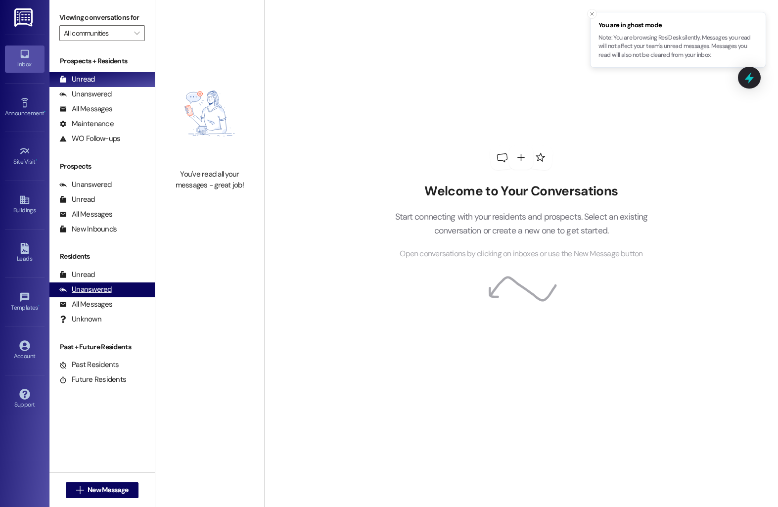
click at [95, 295] on div "Unanswered" at bounding box center [85, 289] width 52 height 10
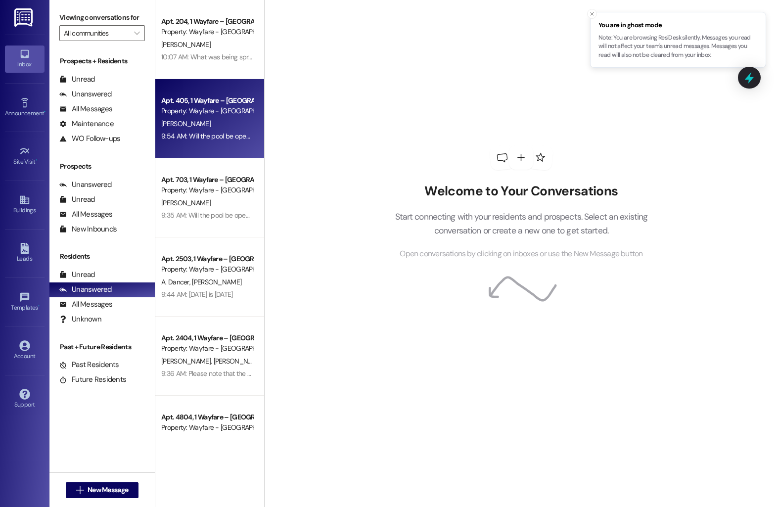
click at [212, 121] on div "[PERSON_NAME]" at bounding box center [206, 124] width 93 height 12
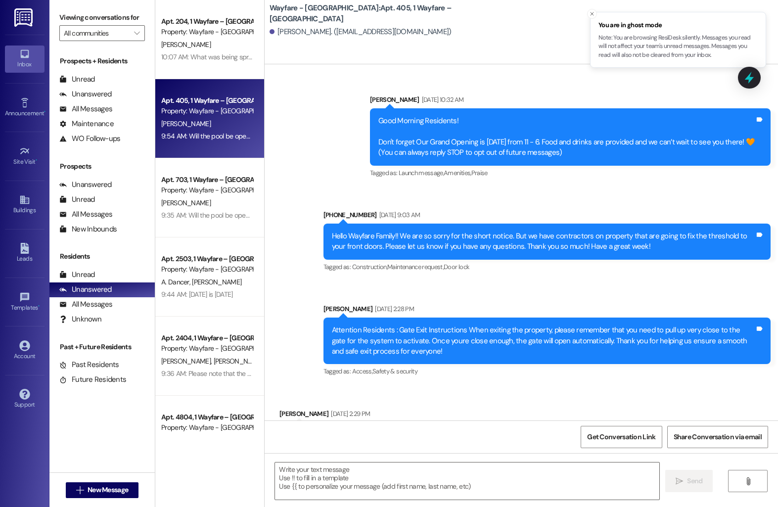
scroll to position [9646, 0]
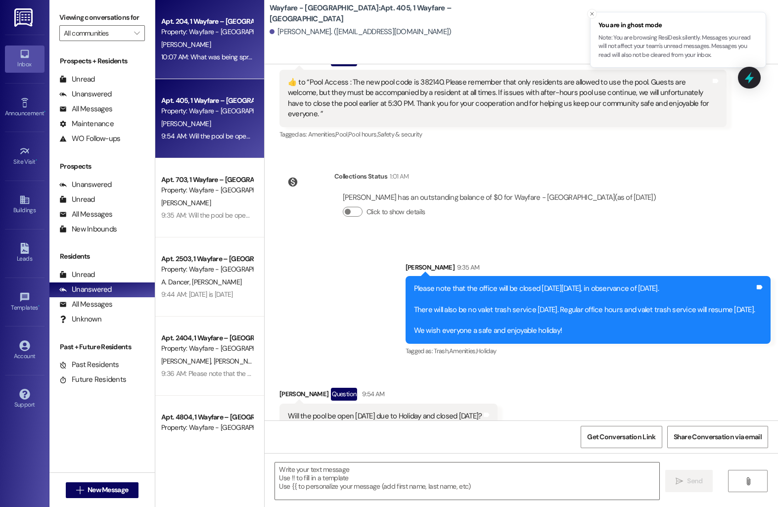
click at [208, 61] on div "10:07 AM: What was being sprayed [DATE]? 10:07 AM: What was being sprayed [DATE…" at bounding box center [223, 56] width 125 height 9
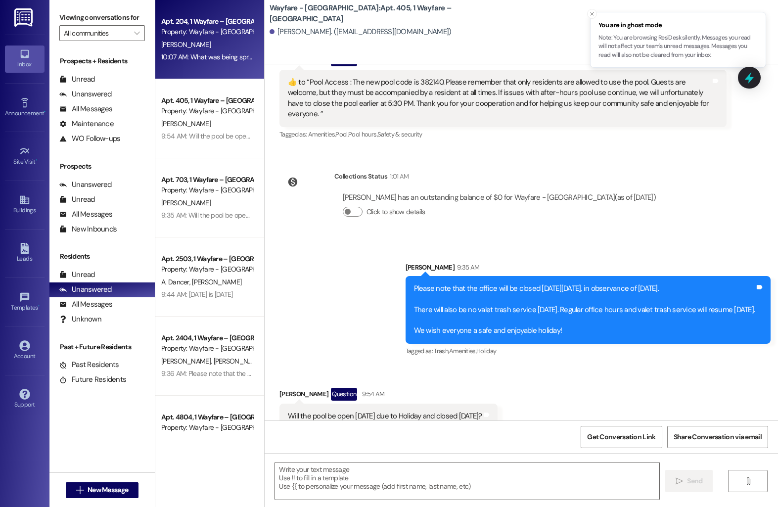
scroll to position [3159, 0]
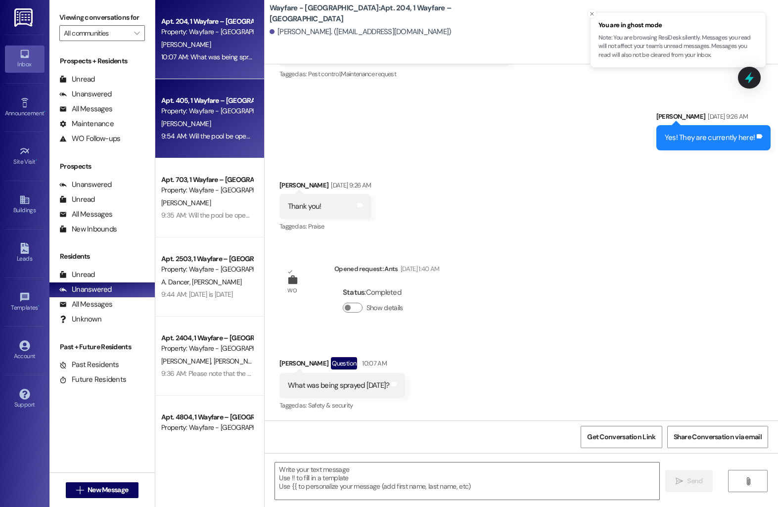
click at [208, 106] on div "Property: Wayfare - [GEOGRAPHIC_DATA]" at bounding box center [206, 111] width 91 height 10
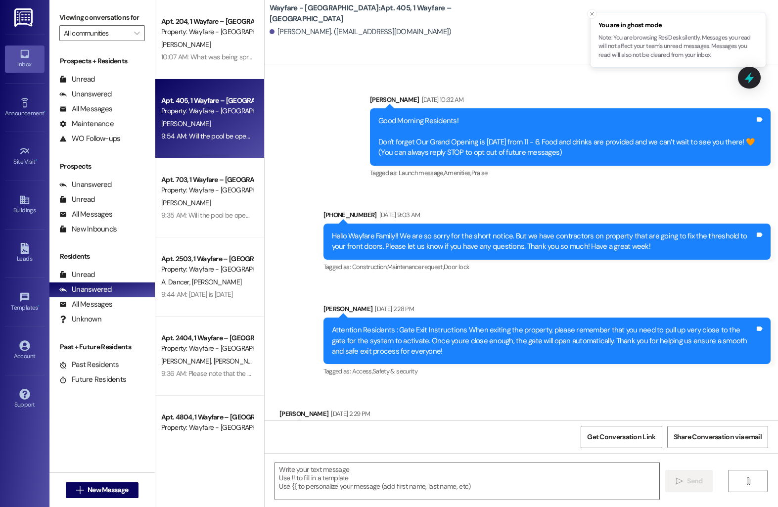
scroll to position [9645, 0]
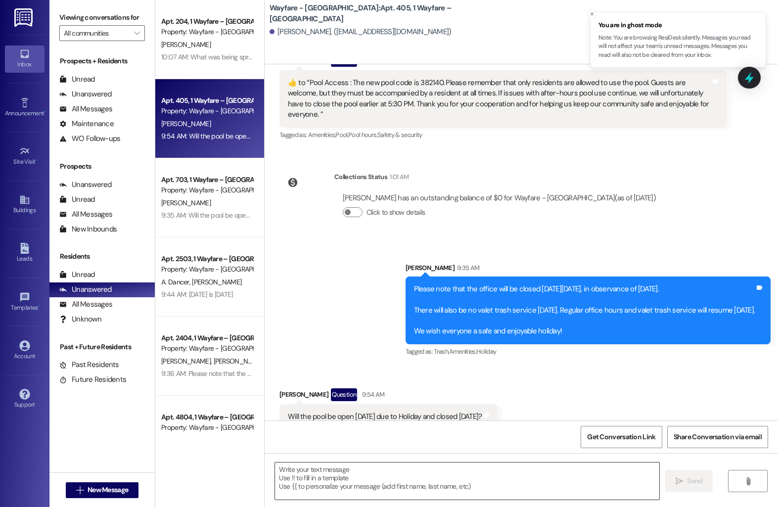
click at [335, 488] on textarea at bounding box center [467, 480] width 384 height 37
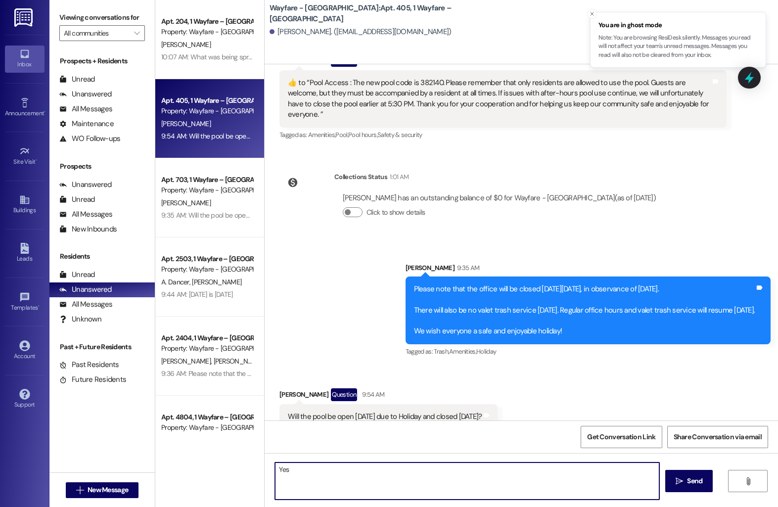
type textarea "Yes!"
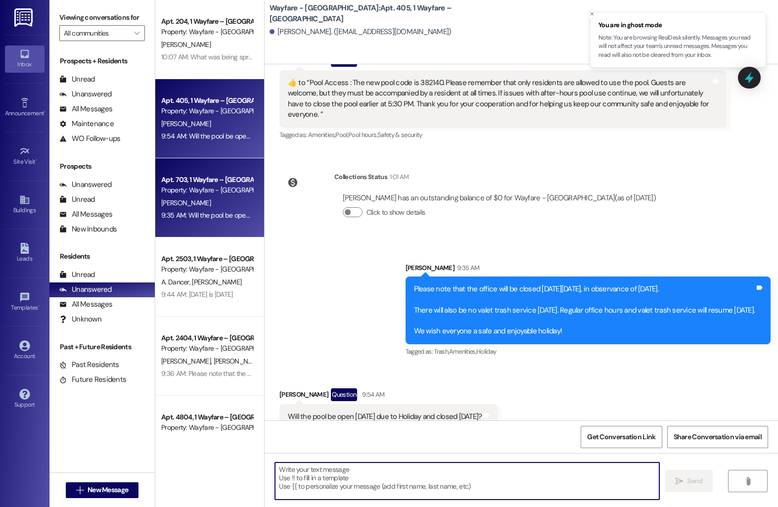
click at [232, 211] on div "9:35 AM: Will the pool be open on Monday? Or will it be closed? I know the norm…" at bounding box center [345, 215] width 369 height 9
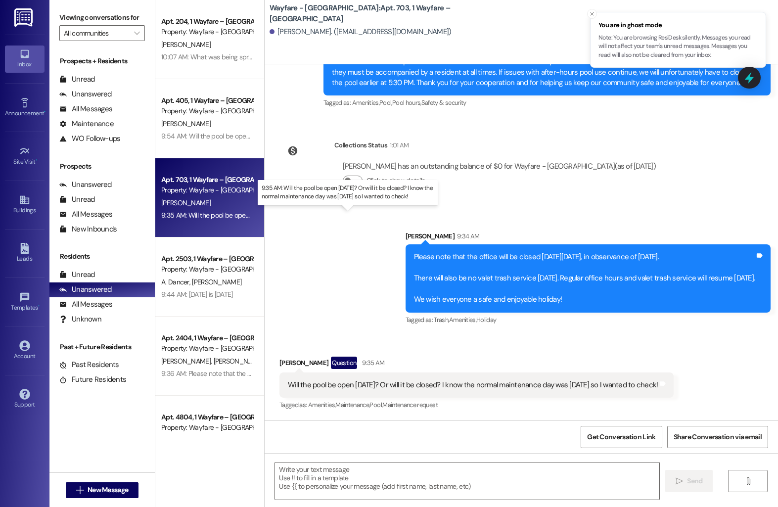
scroll to position [4895, 0]
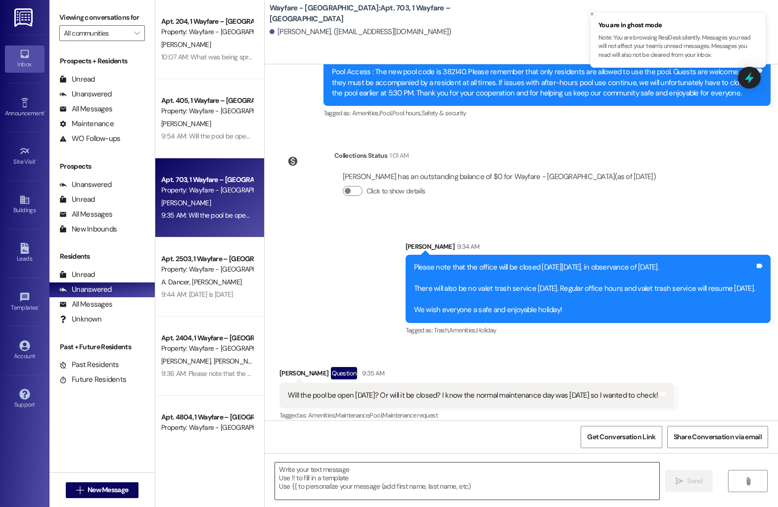
click at [365, 488] on textarea at bounding box center [467, 480] width 384 height 37
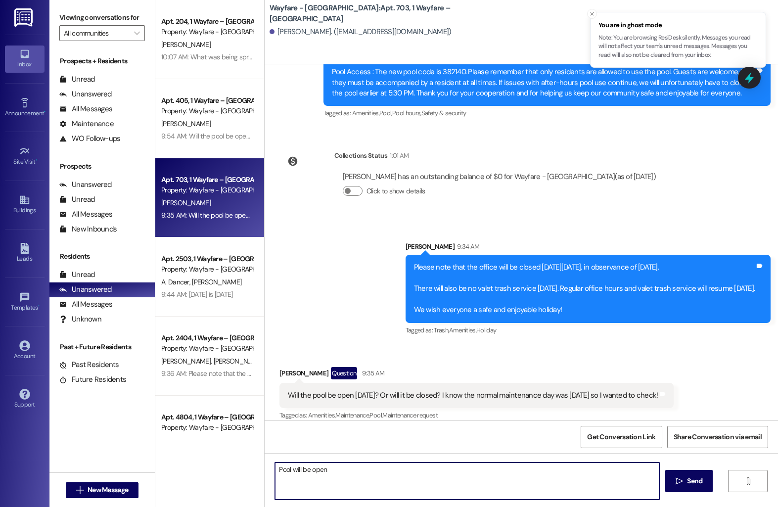
type textarea "Pool will be open!"
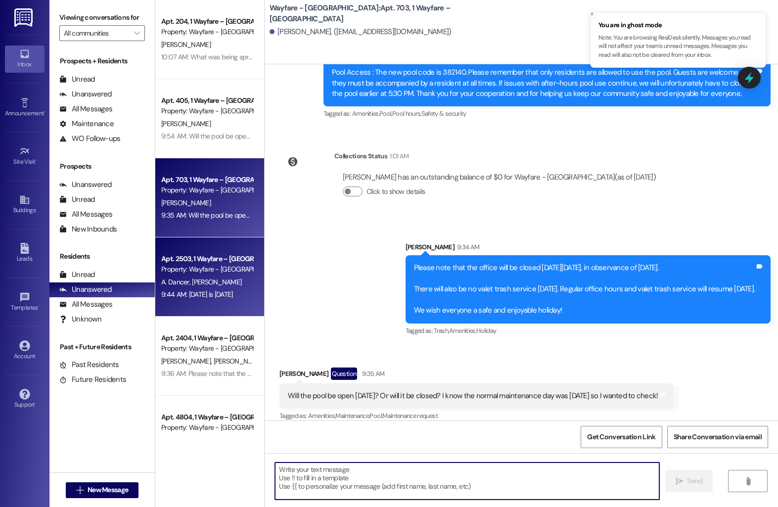
click at [212, 277] on span "B. Chauvin" at bounding box center [216, 281] width 49 height 9
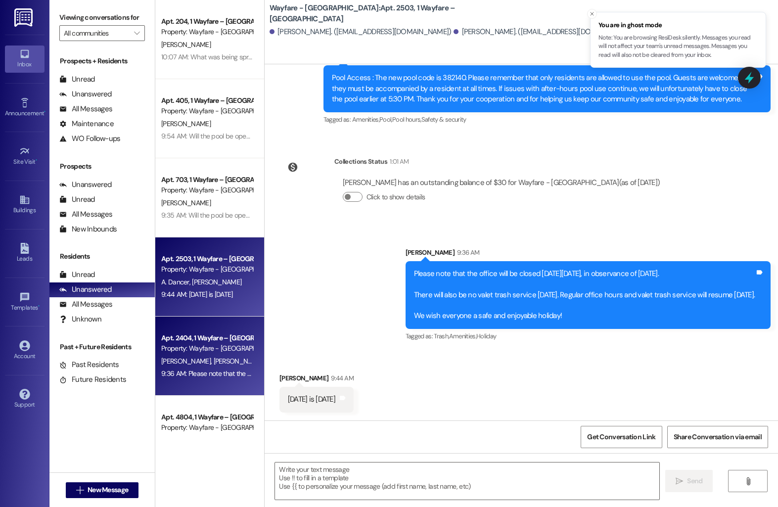
scroll to position [928, 0]
click at [186, 355] on div "D. Perry B. Willard" at bounding box center [206, 361] width 93 height 12
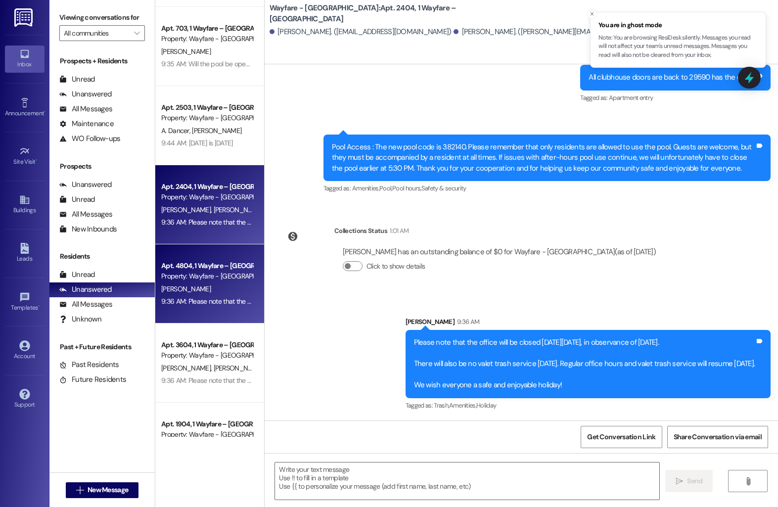
scroll to position [156, 0]
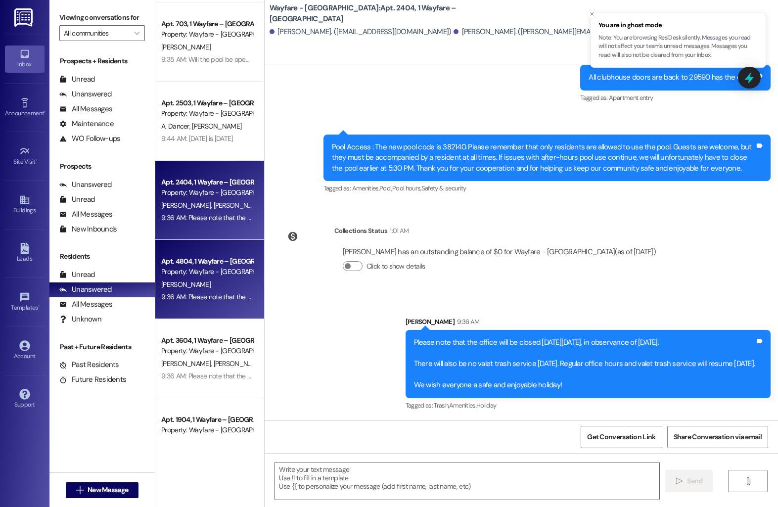
click at [194, 269] on div "Property: Wayfare - [GEOGRAPHIC_DATA]" at bounding box center [206, 271] width 91 height 10
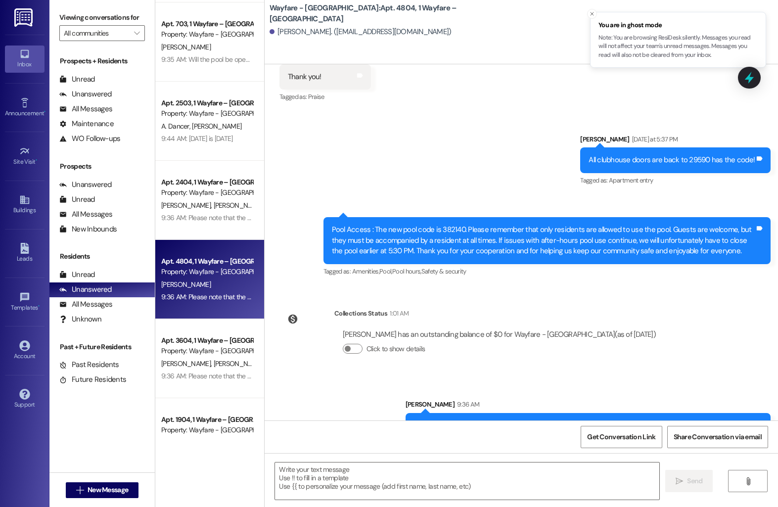
scroll to position [3235, 0]
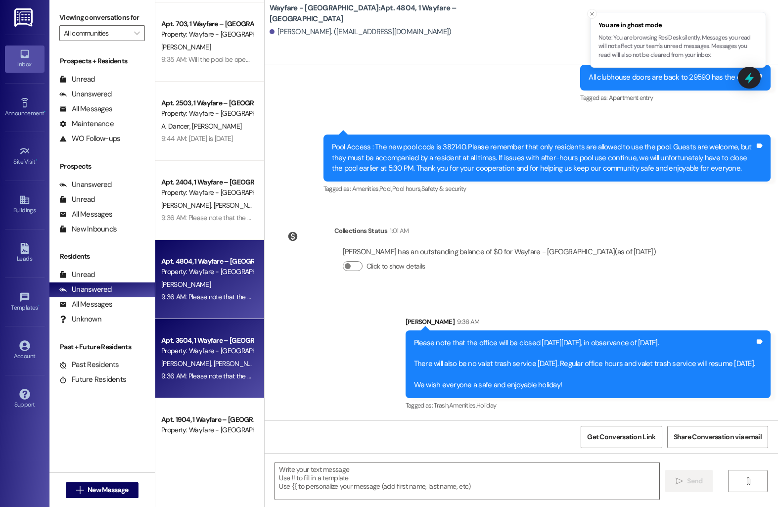
click at [217, 352] on div "Property: Wayfare - [GEOGRAPHIC_DATA]" at bounding box center [206, 351] width 91 height 10
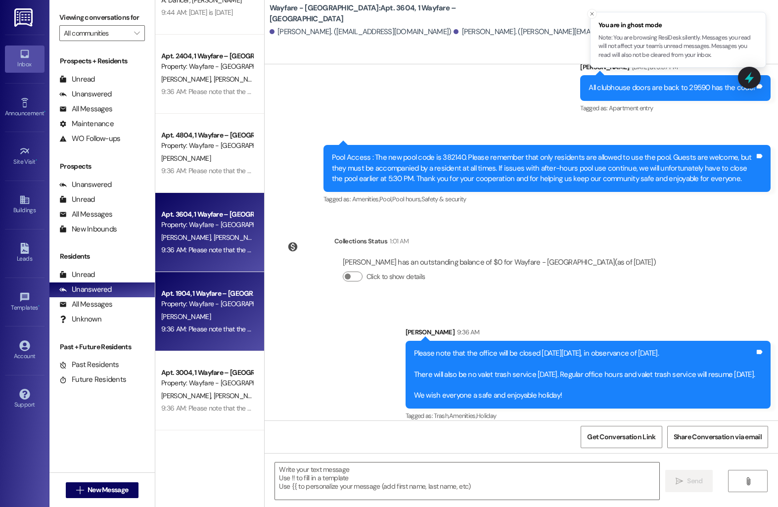
scroll to position [326, 0]
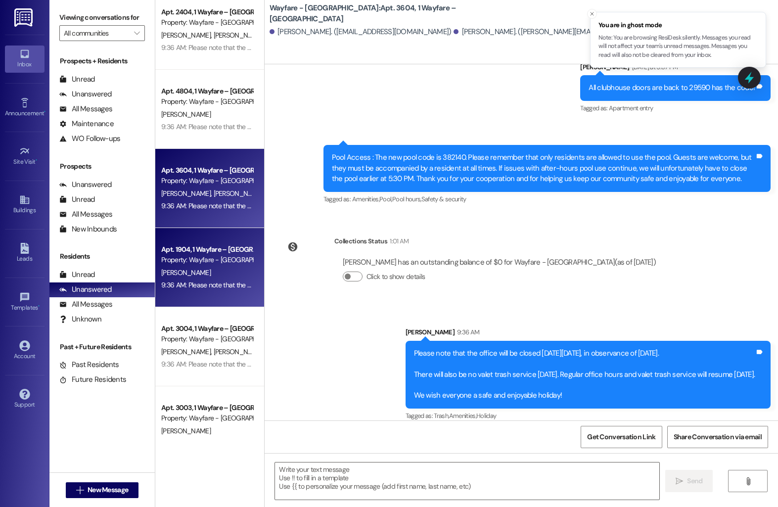
click at [198, 285] on div "9:36 AM: Please note that the office will be closed on Monday, September 2nd, i…" at bounding box center [513, 284] width 705 height 9
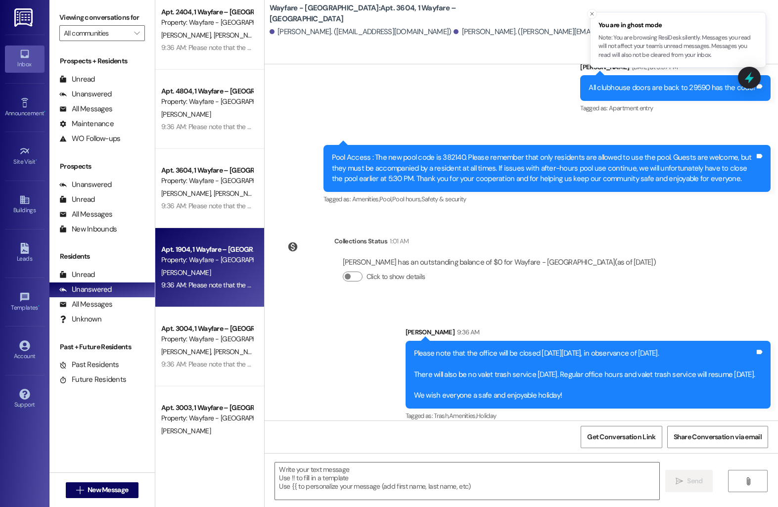
scroll to position [6530, 0]
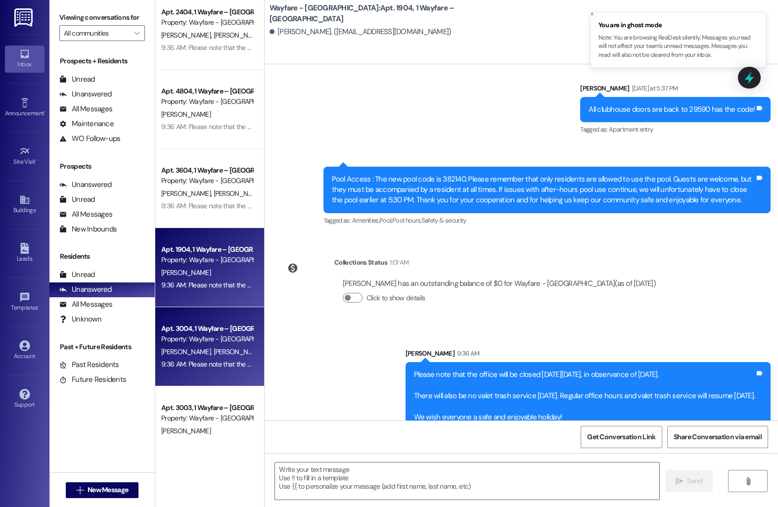
click at [217, 346] on div "M. Ward S. Ward" at bounding box center [206, 352] width 93 height 12
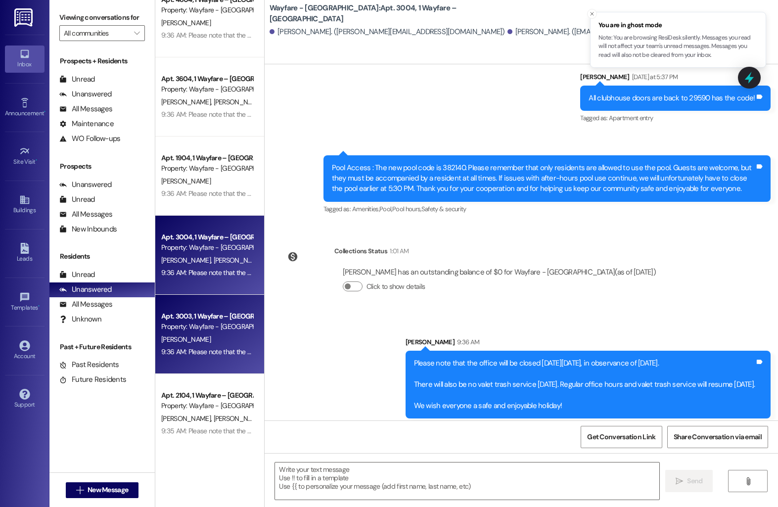
scroll to position [423, 0]
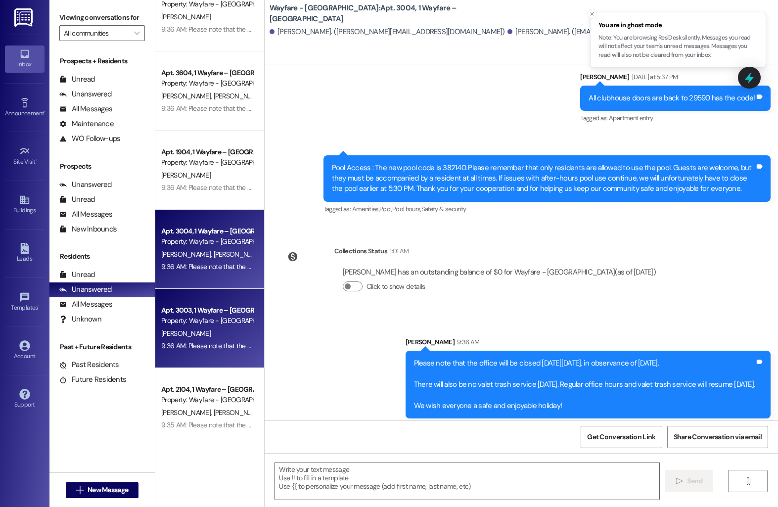
click at [196, 335] on div "M. Jetton" at bounding box center [206, 333] width 93 height 12
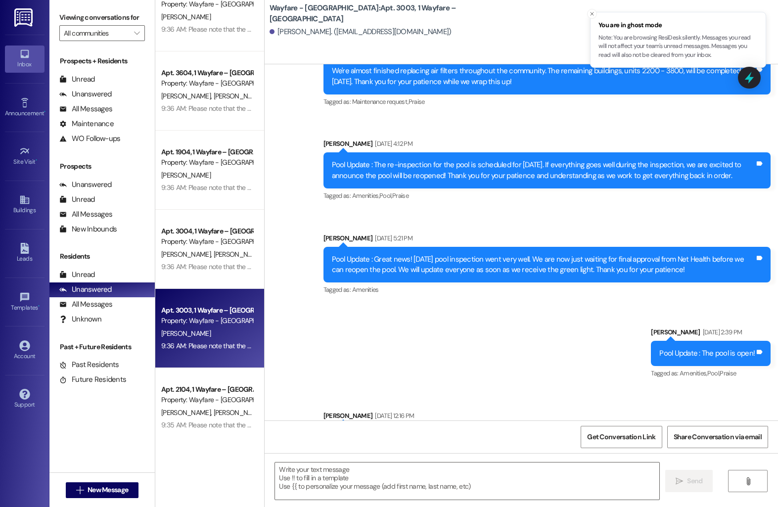
scroll to position [5254, 0]
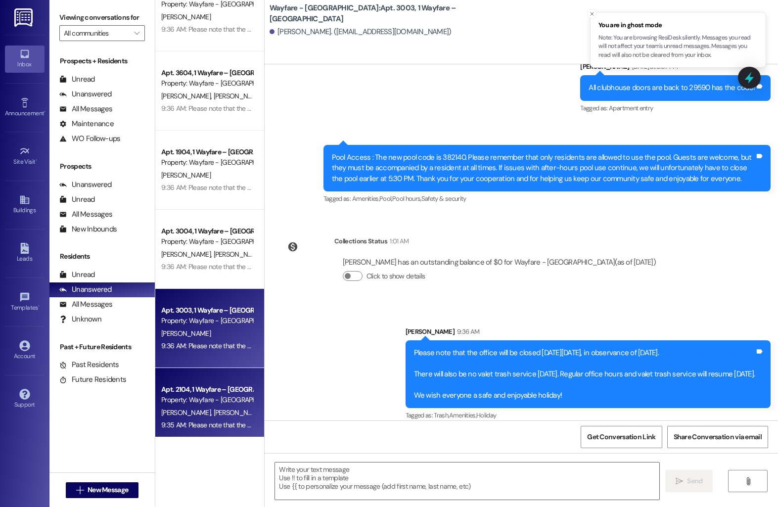
click at [210, 406] on div "C. Shaw S. Shaw" at bounding box center [206, 412] width 93 height 12
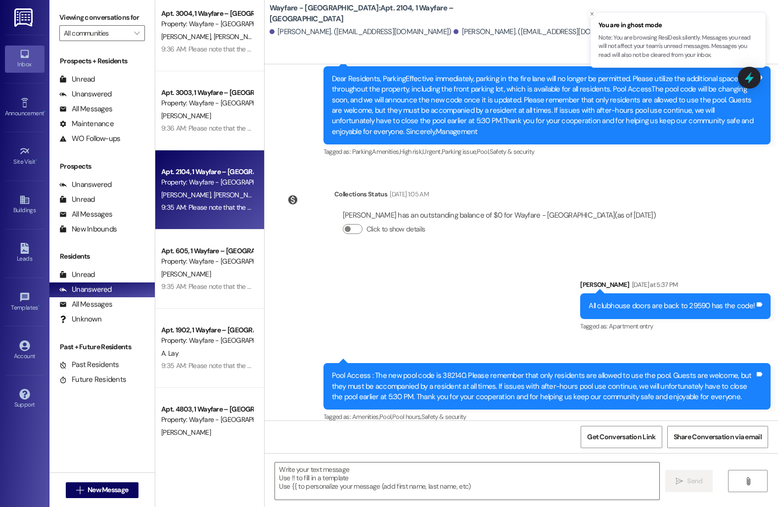
scroll to position [4401, 0]
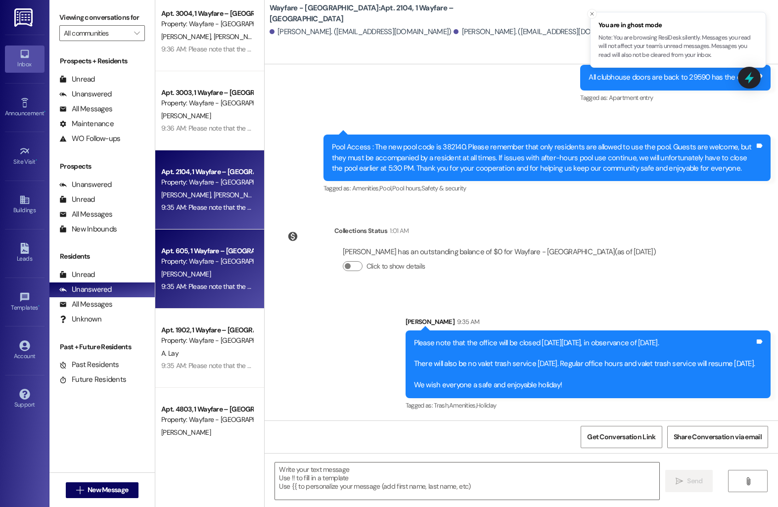
click at [200, 289] on div "9:35 AM: Please note that the office will be closed on Monday, September 2nd, i…" at bounding box center [513, 286] width 705 height 9
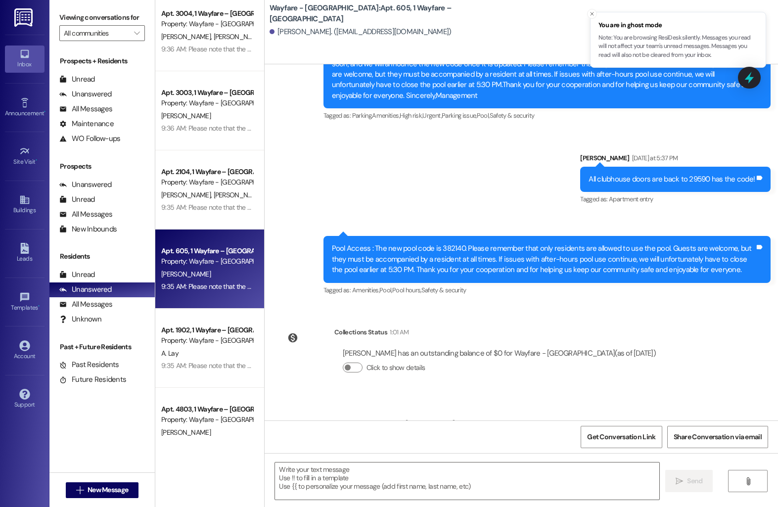
scroll to position [4454, 0]
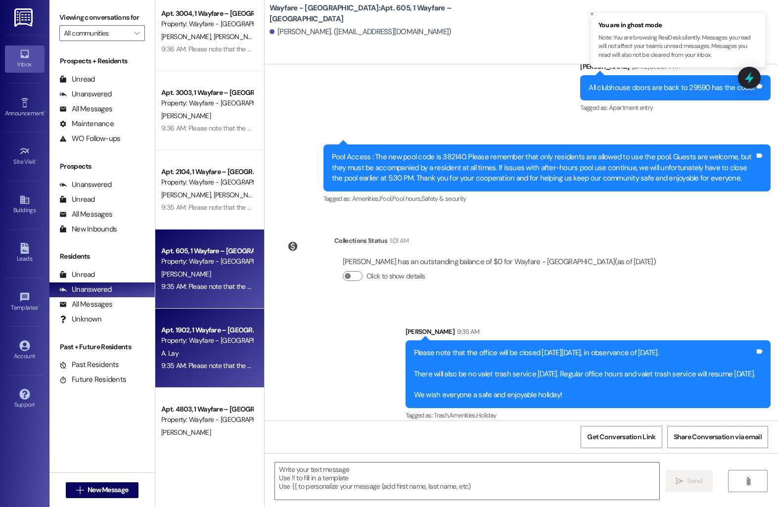
click at [200, 347] on div "A. Lay" at bounding box center [206, 353] width 93 height 12
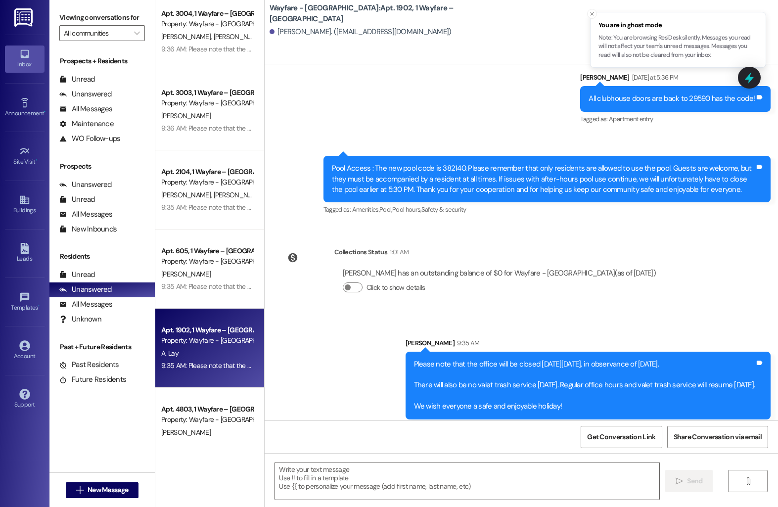
scroll to position [3652, 0]
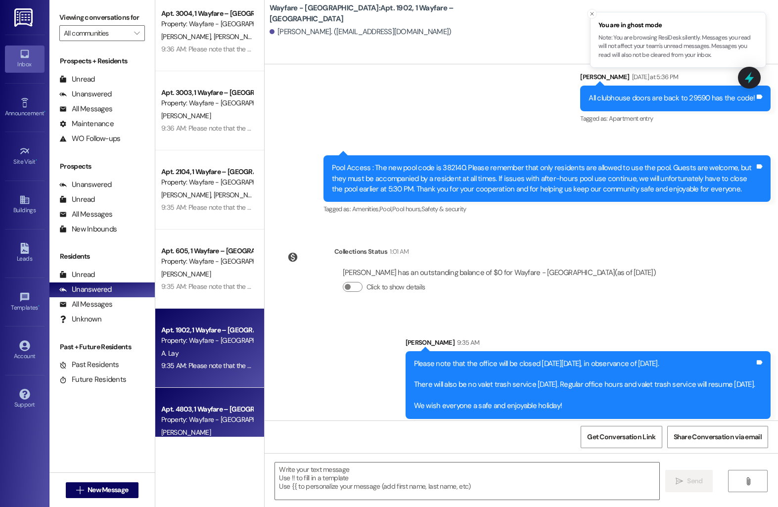
click at [220, 420] on div "Property: Wayfare - [GEOGRAPHIC_DATA]" at bounding box center [206, 419] width 91 height 10
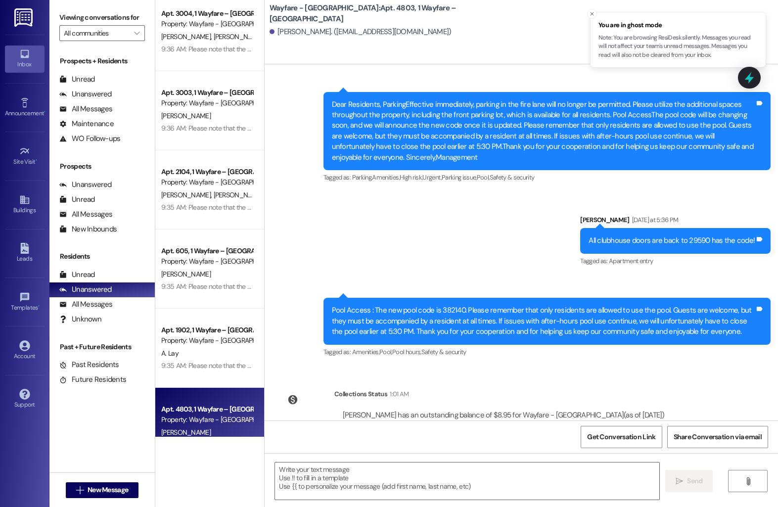
scroll to position [6787, 0]
